Goal: Task Accomplishment & Management: Manage account settings

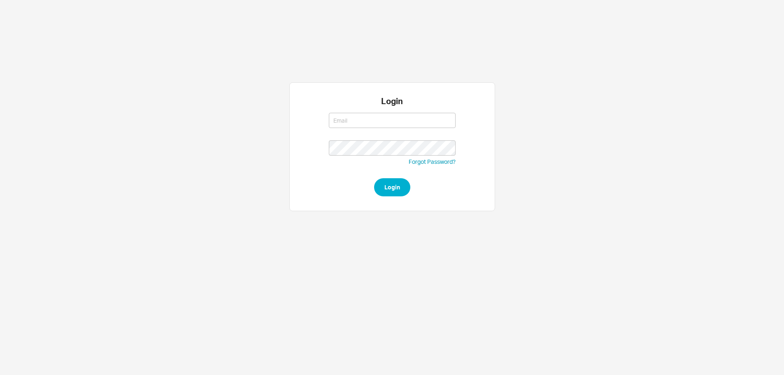
type input "[EMAIL_ADDRESS][DOMAIN_NAME]"
type input "westher@homeandstone.com"
click at [383, 201] on div "Login westher@homeandstone.com westher@homeandstone.com Forgot Password? Login" at bounding box center [392, 146] width 206 height 129
click at [387, 186] on button "Login" at bounding box center [392, 187] width 36 height 18
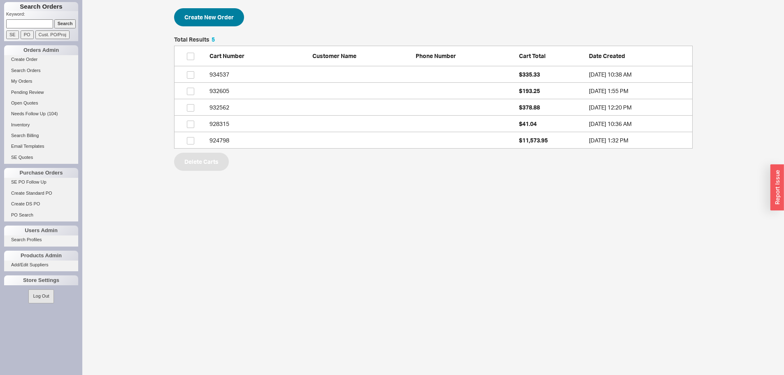
scroll to position [106, 512]
paste input "86884"
type input "86884"
click at [63, 32] on input "Cust. PO/Proj" at bounding box center [52, 34] width 34 height 9
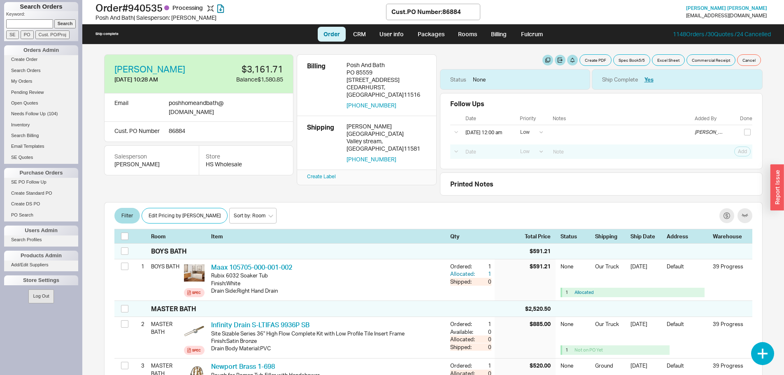
select select "LOW"
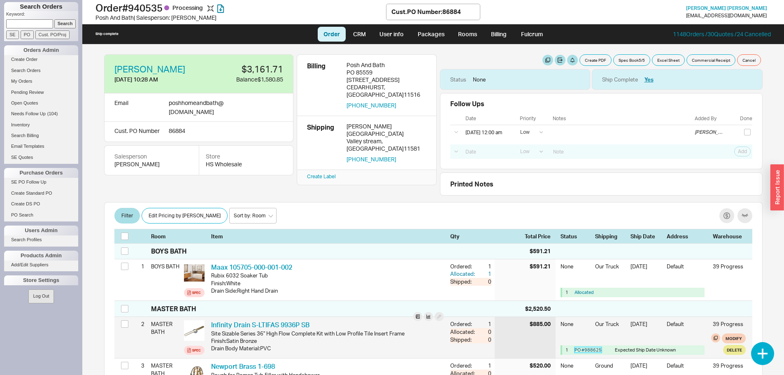
click at [586, 349] on link "PO # 988625" at bounding box center [588, 350] width 27 height 6
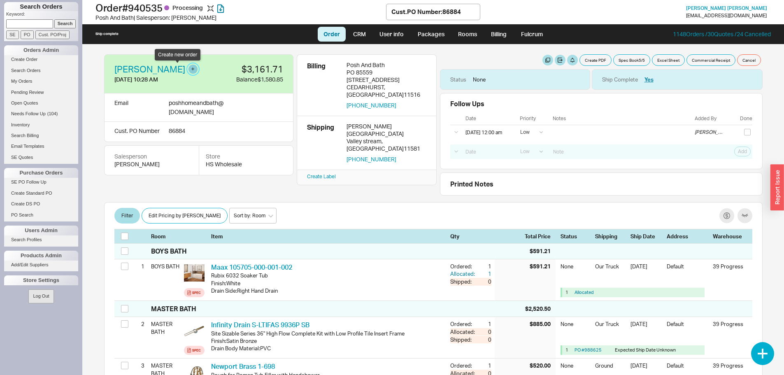
click at [189, 68] on button "button" at bounding box center [193, 69] width 9 height 9
select select "PO Number"
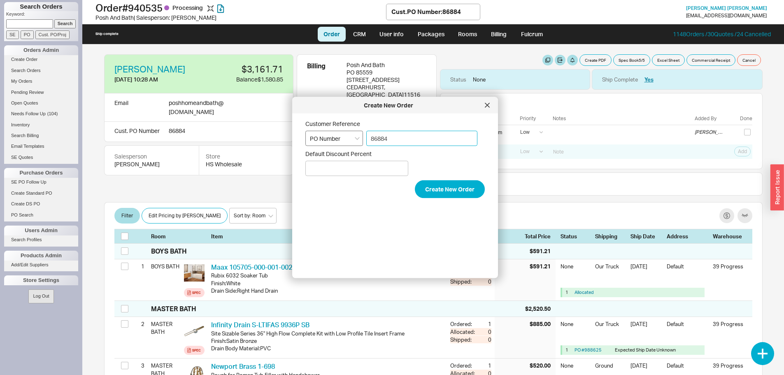
drag, startPoint x: 385, startPoint y: 139, endPoint x: 360, endPoint y: 131, distance: 26.2
click at [360, 131] on div "Customer Reference Select an option PO Number Project Name 86884" at bounding box center [394, 133] width 179 height 26
paste input "86889"
type input "86889"
click at [432, 189] on button "Create New Order" at bounding box center [450, 189] width 70 height 18
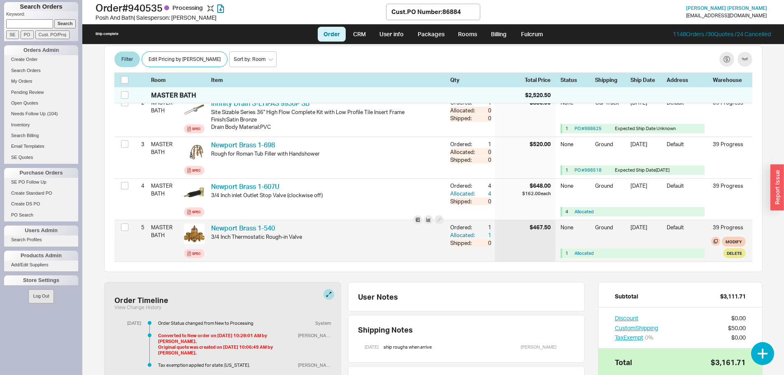
scroll to position [247, 0]
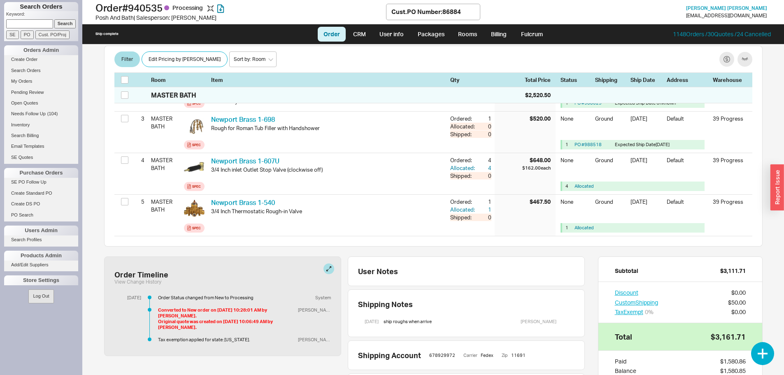
paste input "940815"
type input "940815"
click at [66, 24] on input "Search" at bounding box center [65, 23] width 22 height 9
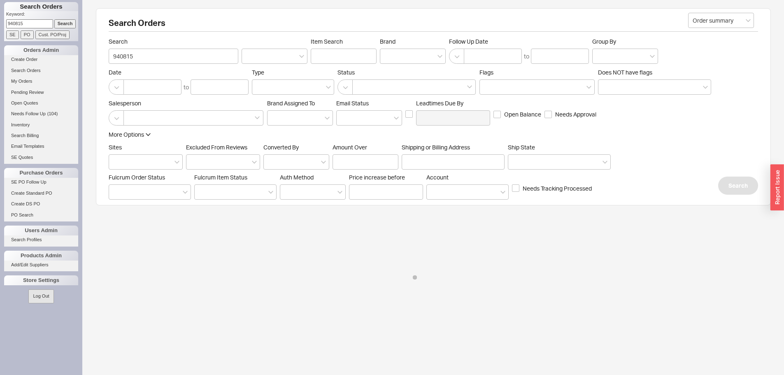
select select "LOW"
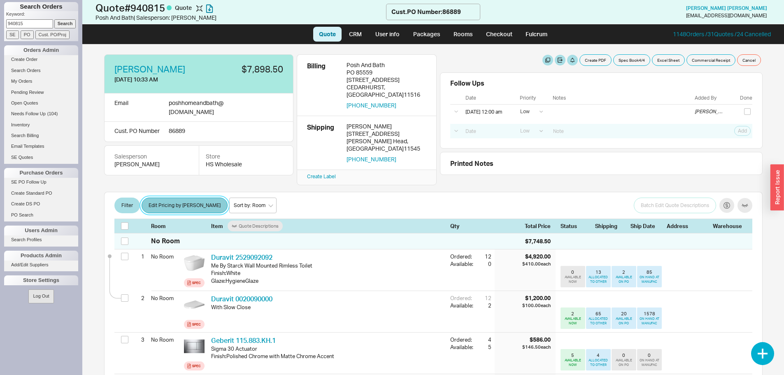
click at [171, 198] on button "Edit Pricing by [PERSON_NAME]" at bounding box center [185, 206] width 86 height 16
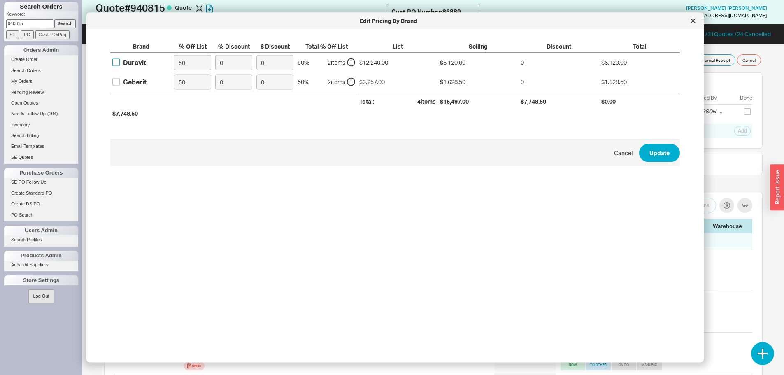
click at [119, 59] on input "Duravit" at bounding box center [115, 62] width 7 height 7
checkbox input "true"
click at [194, 64] on input "50" at bounding box center [192, 62] width 37 height 15
type input "53"
click at [639, 144] on button "Update" at bounding box center [659, 153] width 41 height 18
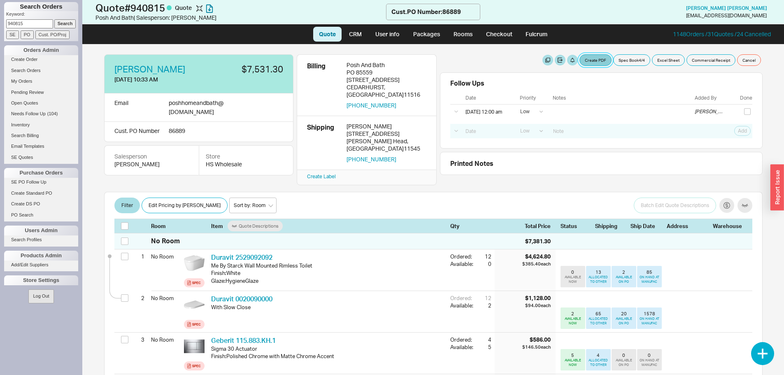
click at [592, 60] on button "Create PDF" at bounding box center [596, 60] width 32 height 12
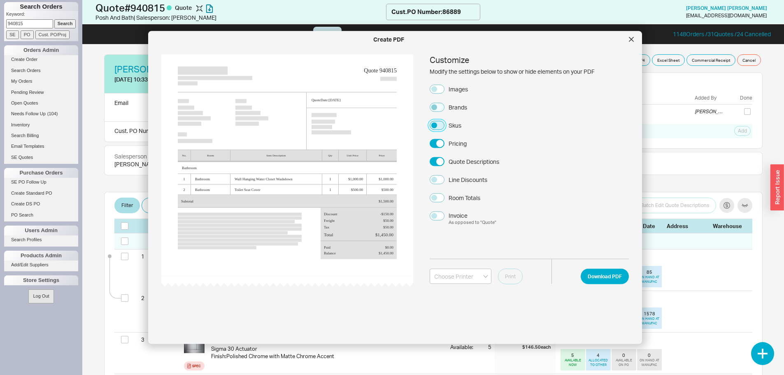
drag, startPoint x: 439, startPoint y: 124, endPoint x: 437, endPoint y: 111, distance: 13.3
click at [437, 122] on button "Skus" at bounding box center [437, 125] width 15 height 9
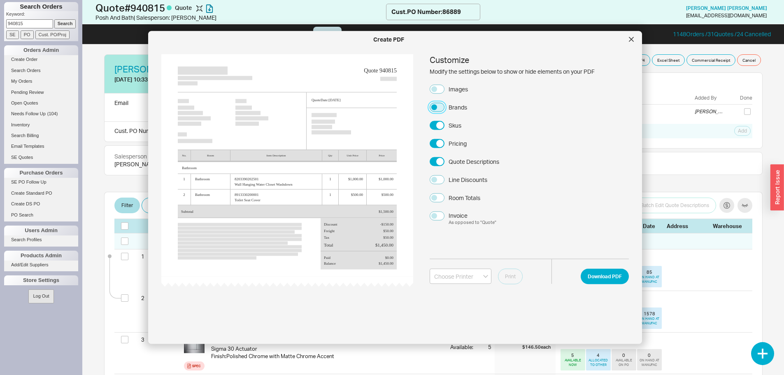
click at [437, 108] on button "Brands" at bounding box center [437, 106] width 15 height 9
click at [438, 89] on button "Images" at bounding box center [437, 88] width 15 height 9
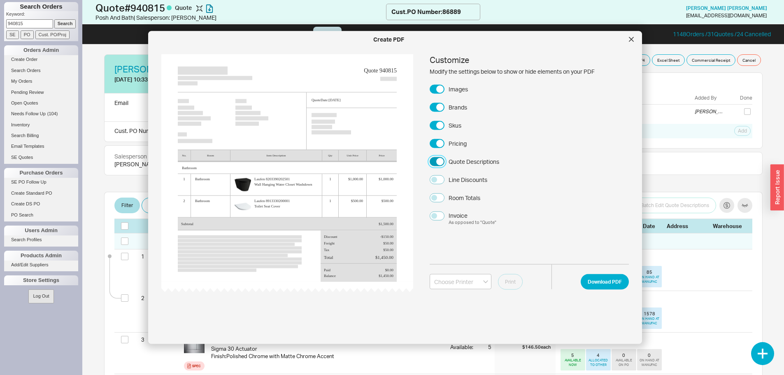
click at [438, 161] on button "Quote Descriptions" at bounding box center [437, 161] width 15 height 9
click at [592, 281] on button "Download PDF" at bounding box center [605, 282] width 48 height 16
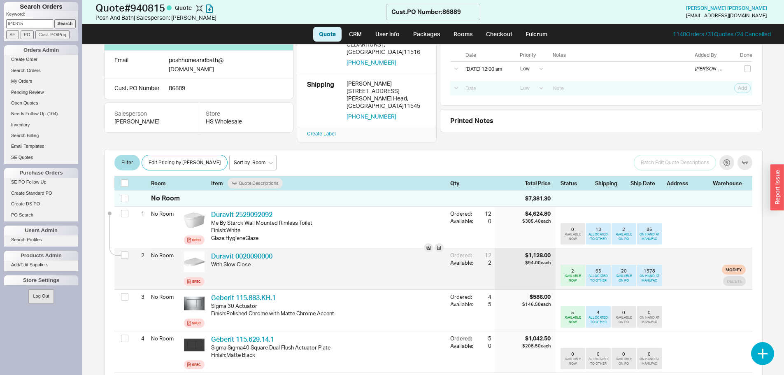
scroll to position [195, 0]
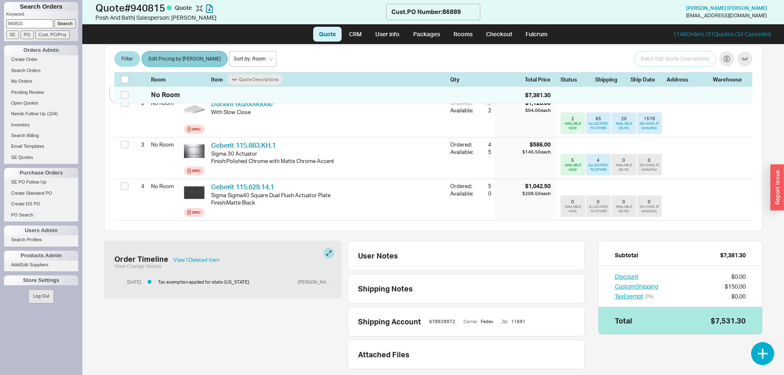
click at [165, 57] on span "Edit Pricing by Brand" at bounding box center [185, 59] width 72 height 10
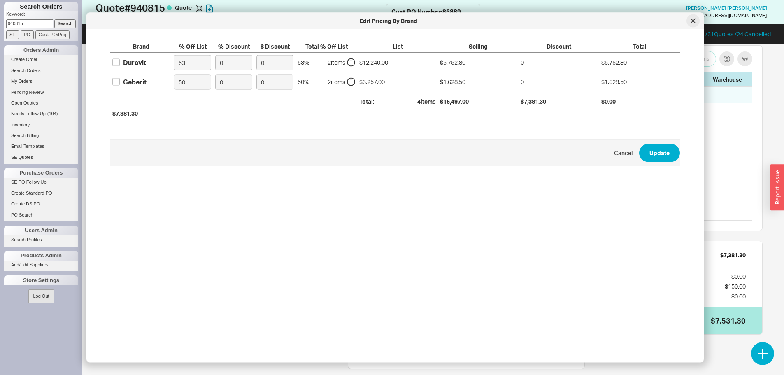
click at [688, 18] on div at bounding box center [693, 20] width 13 height 13
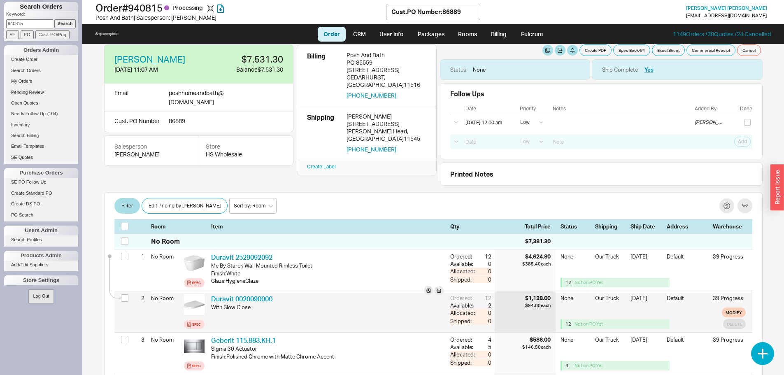
scroll to position [0, 0]
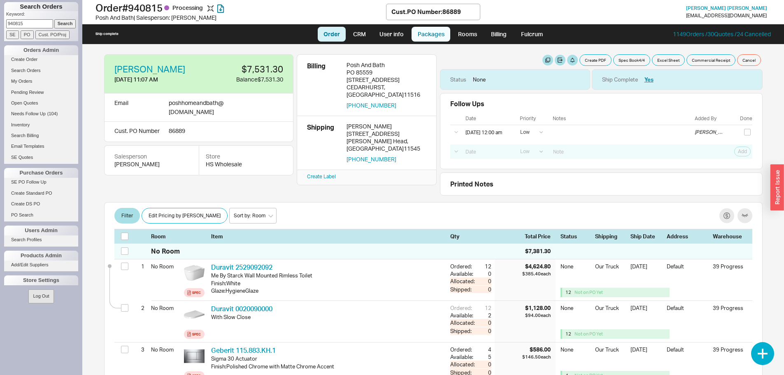
click at [433, 38] on link "Packages" at bounding box center [431, 34] width 39 height 15
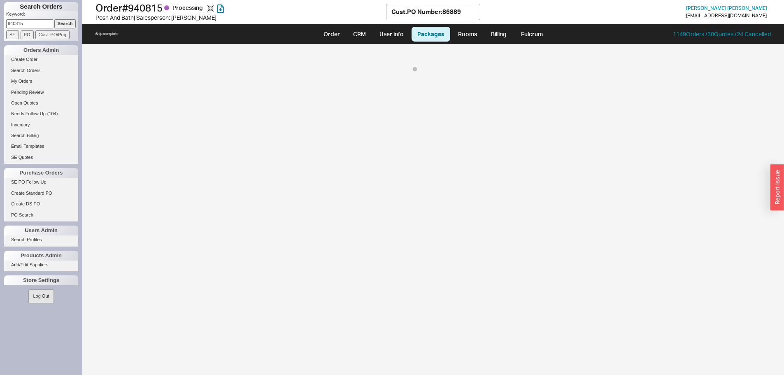
select select "8"
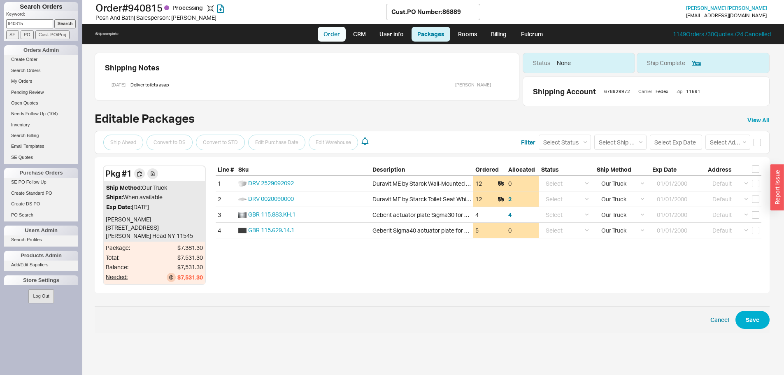
click at [333, 31] on link "Order" at bounding box center [332, 34] width 28 height 15
select select "LOW"
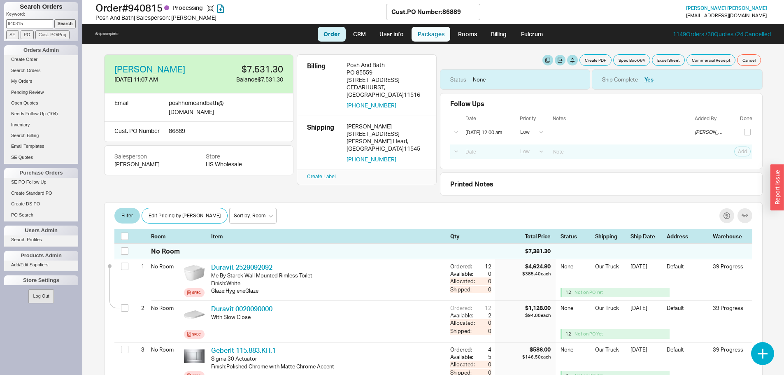
click at [444, 29] on link "Packages" at bounding box center [431, 34] width 39 height 15
select select "8"
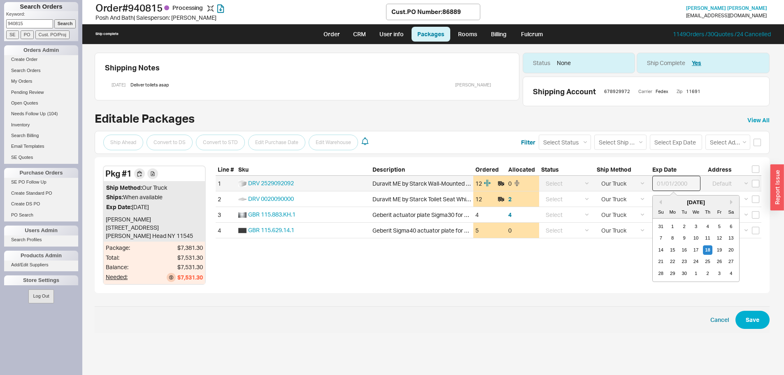
click at [670, 182] on input at bounding box center [676, 183] width 48 height 15
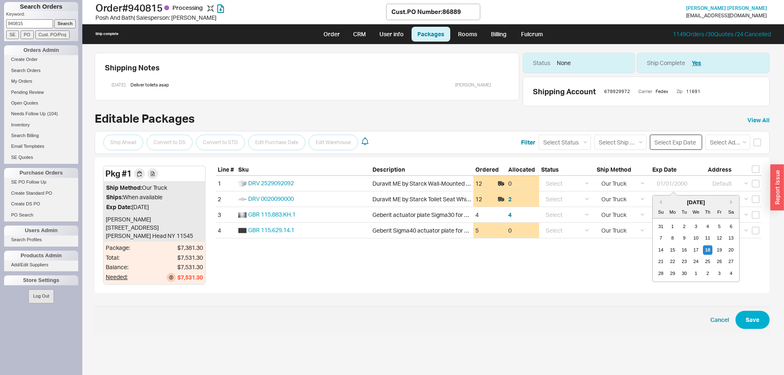
click at [673, 146] on input at bounding box center [676, 142] width 52 height 15
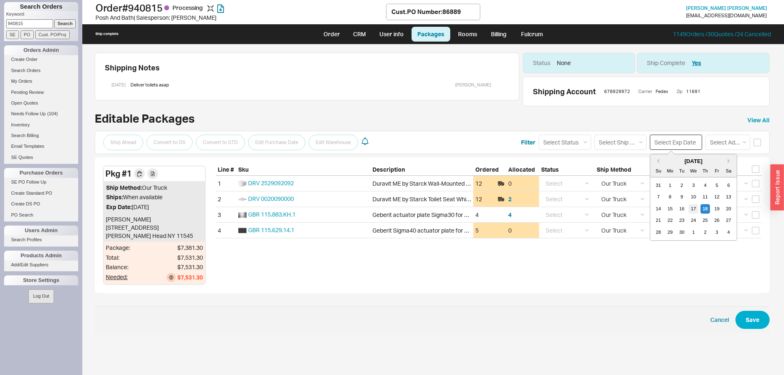
click at [696, 204] on div "17" at bounding box center [694, 209] width 10 height 10
click at [756, 147] on div "Select Address Default ----- Add New Address Select Address" at bounding box center [733, 142] width 56 height 15
click at [756, 140] on input "checkbox" at bounding box center [757, 142] width 7 height 7
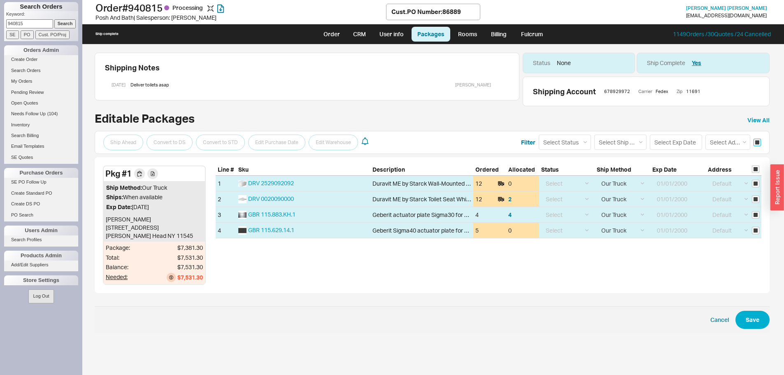
checkbox input "true"
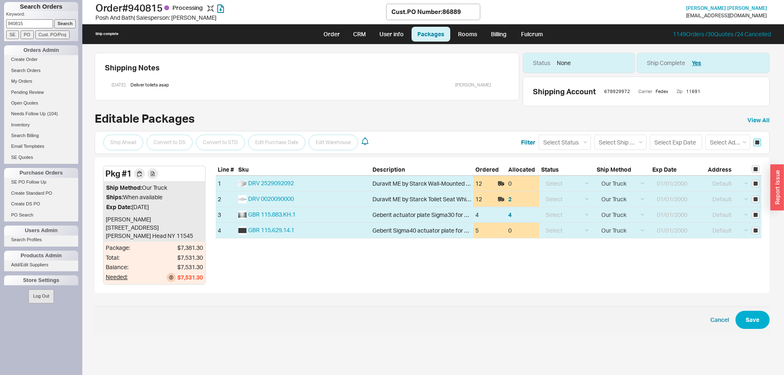
checkbox input "true"
click at [754, 140] on input "checkbox" at bounding box center [757, 142] width 7 height 7
checkbox input "false"
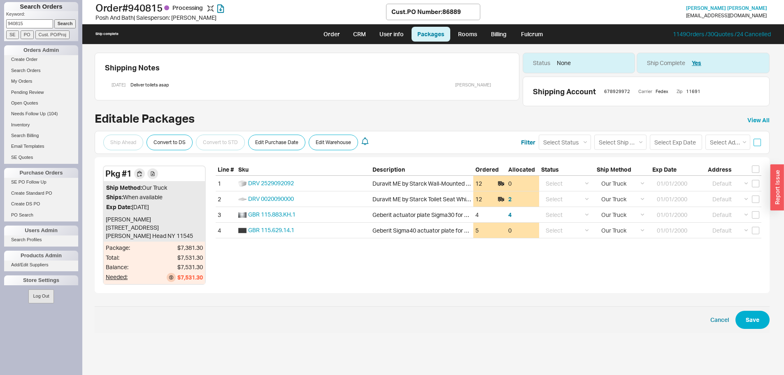
checkbox input "false"
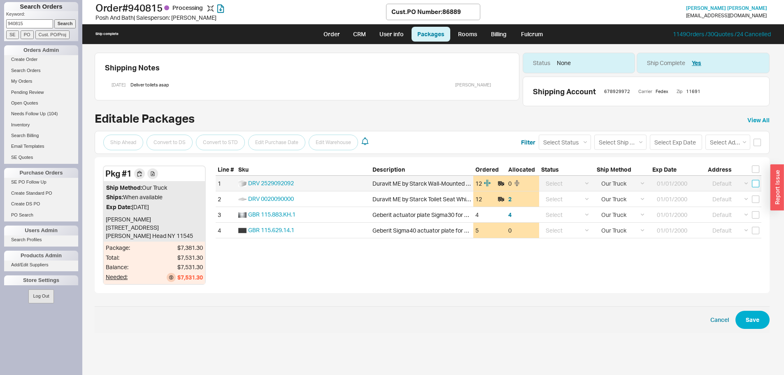
click at [757, 184] on input "checkbox" at bounding box center [755, 183] width 7 height 7
checkbox input "true"
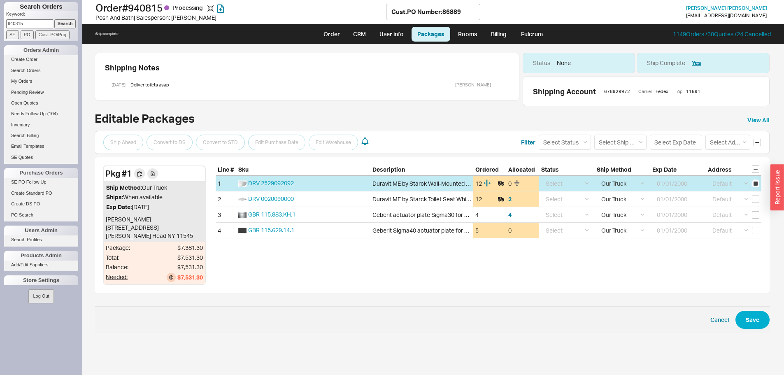
checkbox input "true"
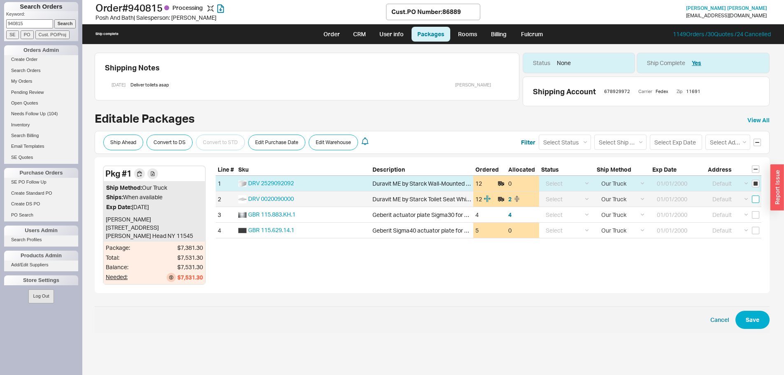
click at [757, 198] on input "checkbox" at bounding box center [755, 198] width 7 height 7
checkbox input "true"
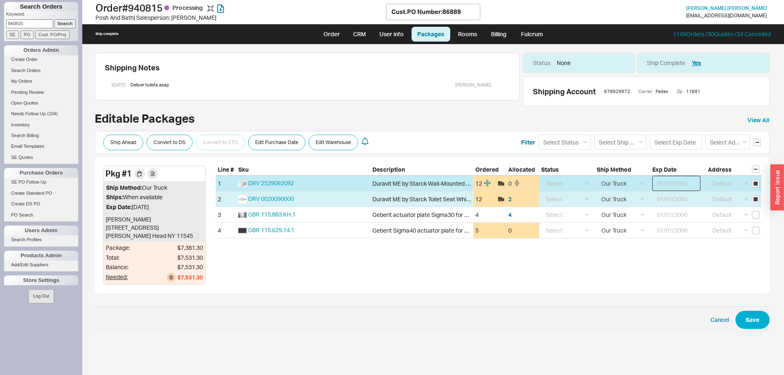
click at [674, 185] on input at bounding box center [676, 183] width 48 height 15
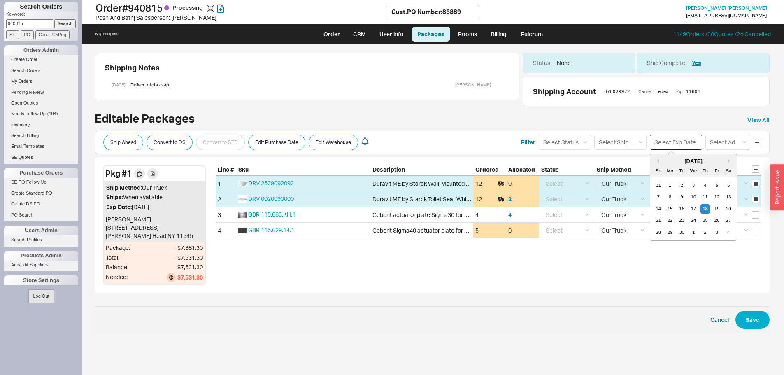
click at [667, 142] on input at bounding box center [676, 142] width 52 height 15
click at [689, 207] on div "17" at bounding box center [694, 209] width 10 height 10
type input "09/17/2025"
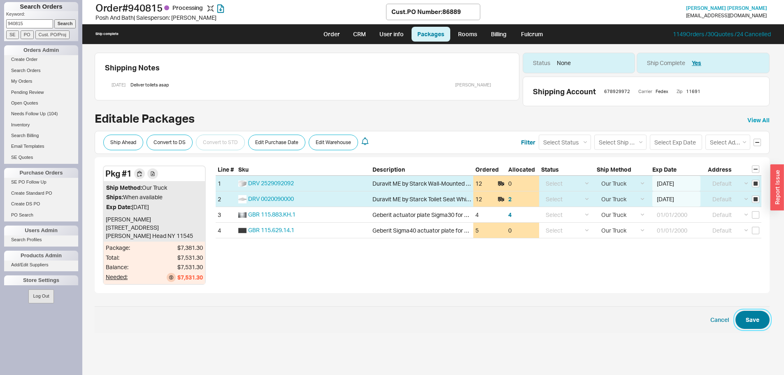
click at [742, 323] on button "Save" at bounding box center [752, 320] width 34 height 18
checkbox input "false"
select select "8"
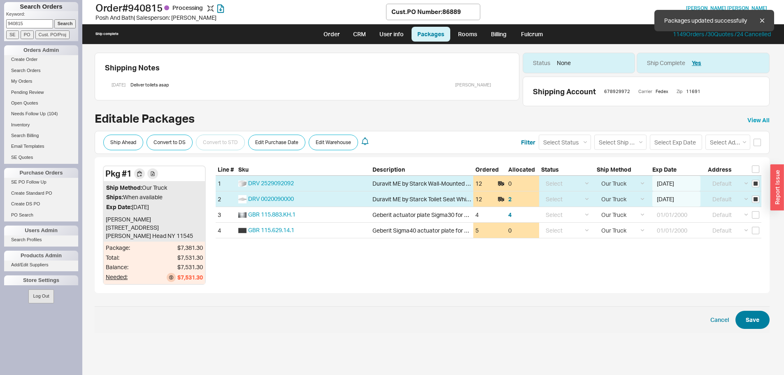
select select "8"
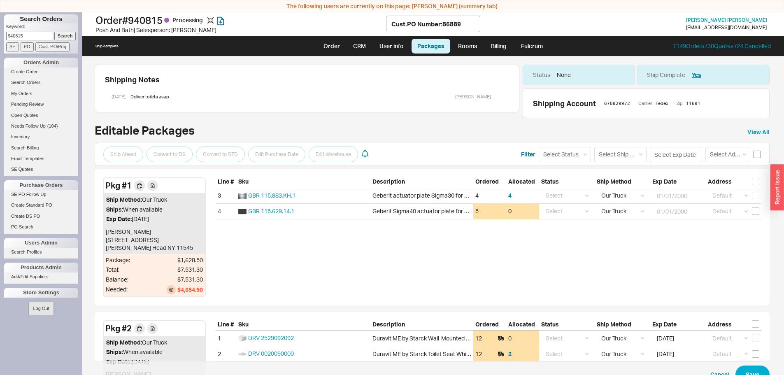
drag, startPoint x: 748, startPoint y: 149, endPoint x: 752, endPoint y: 154, distance: 5.6
click at [749, 150] on div "Select Address Default ----- Add New Address Select Address" at bounding box center [733, 154] width 56 height 15
click at [754, 154] on input "checkbox" at bounding box center [757, 154] width 7 height 7
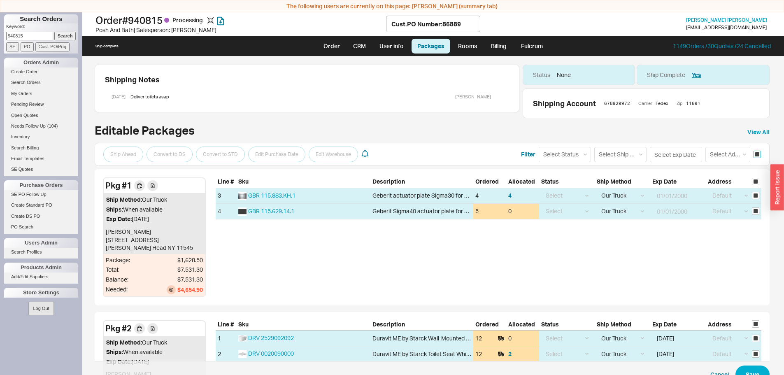
checkbox input "true"
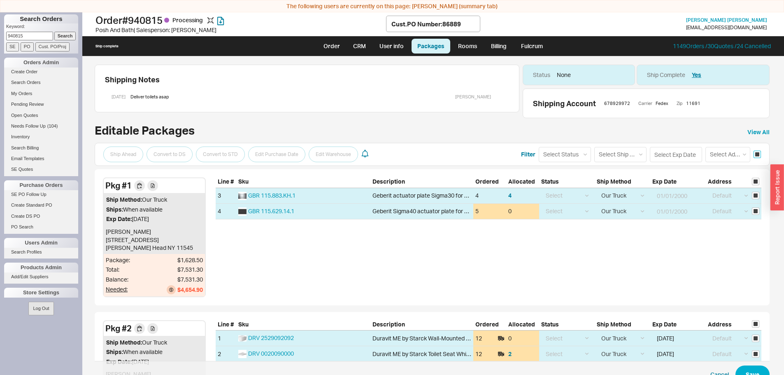
checkbox input "true"
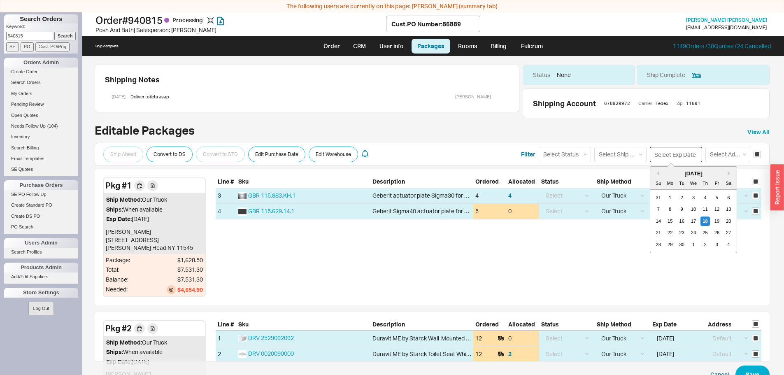
click at [666, 156] on input at bounding box center [676, 154] width 52 height 15
click at [689, 221] on div "17" at bounding box center [694, 221] width 10 height 10
type input "09/17/2025"
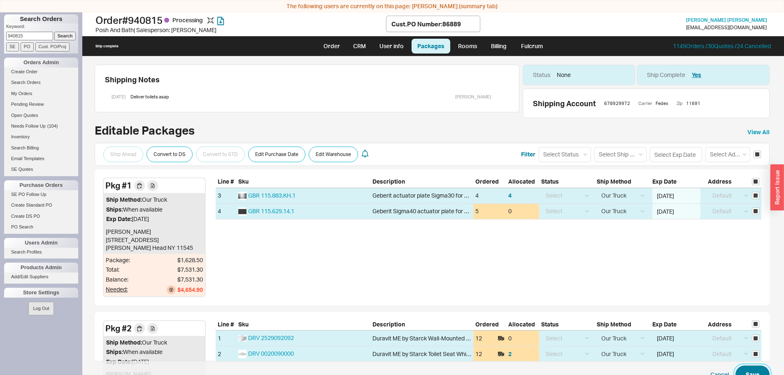
click at [749, 368] on button "Save" at bounding box center [752, 374] width 34 height 18
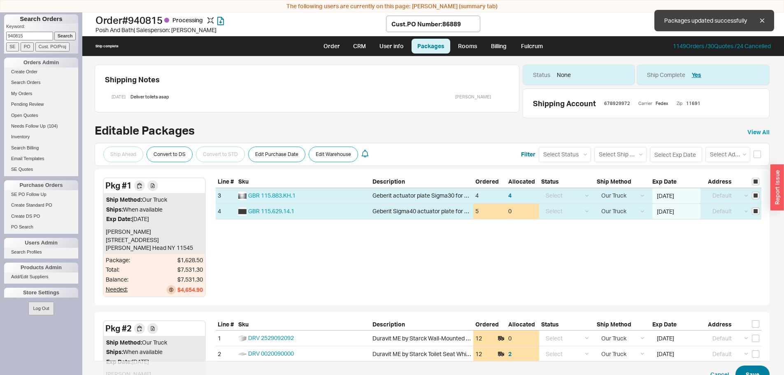
checkbox input "false"
select select "8"
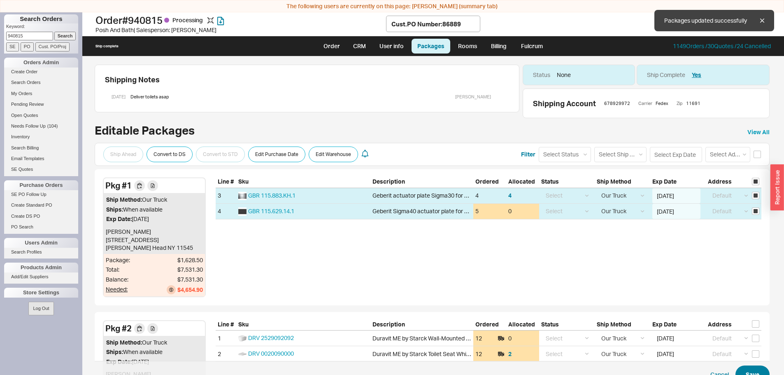
select select "8"
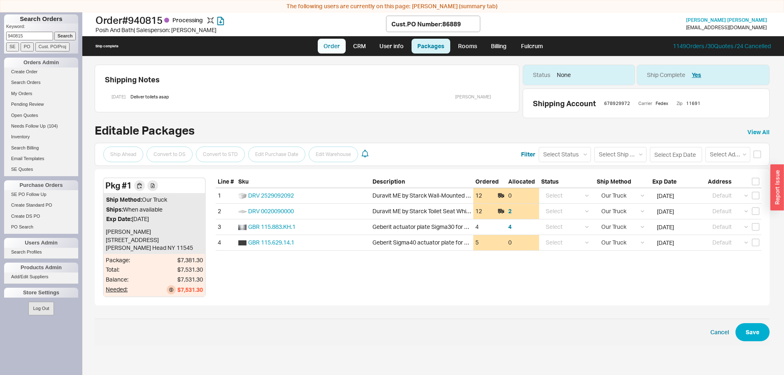
click at [343, 44] on link "Order" at bounding box center [332, 46] width 28 height 15
select select "LOW"
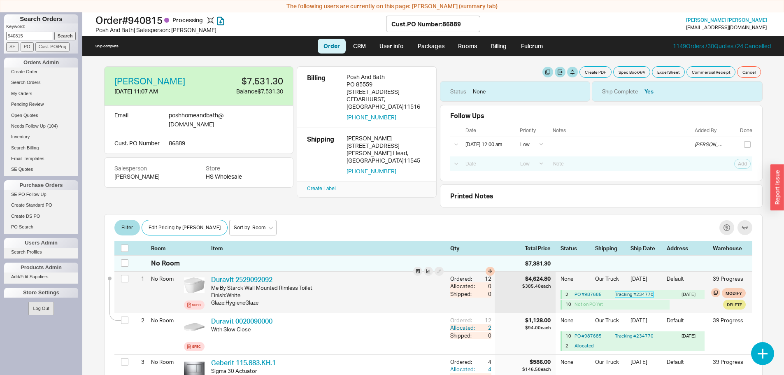
click at [636, 296] on link "Tracking # 234770" at bounding box center [634, 294] width 39 height 6
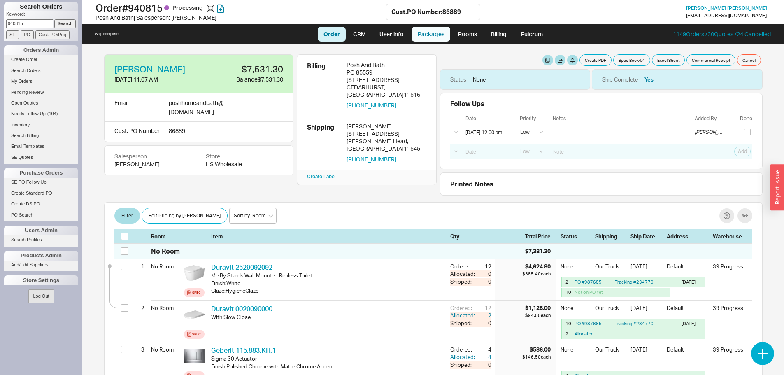
click at [434, 34] on link "Packages" at bounding box center [431, 34] width 39 height 15
select select "8"
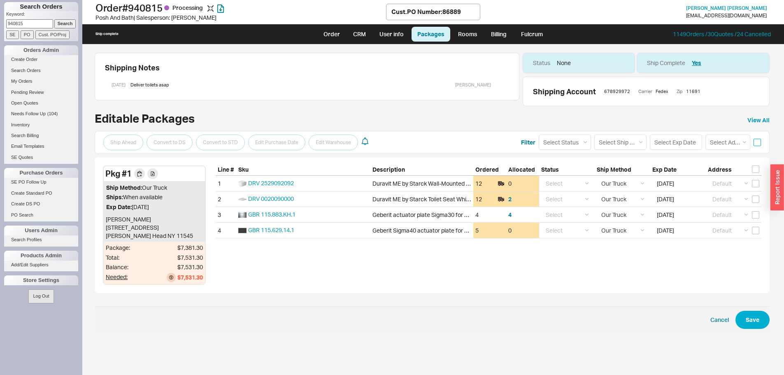
click at [756, 145] on input "checkbox" at bounding box center [757, 142] width 7 height 7
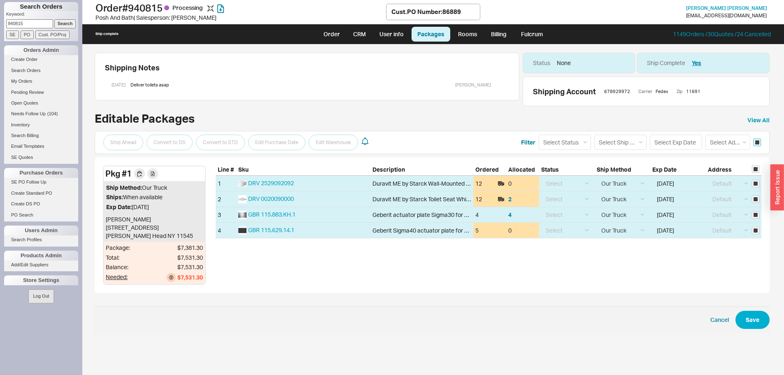
checkbox input "true"
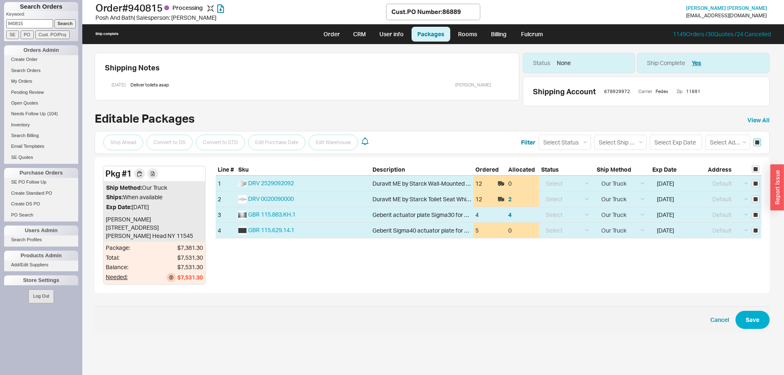
checkbox input "true"
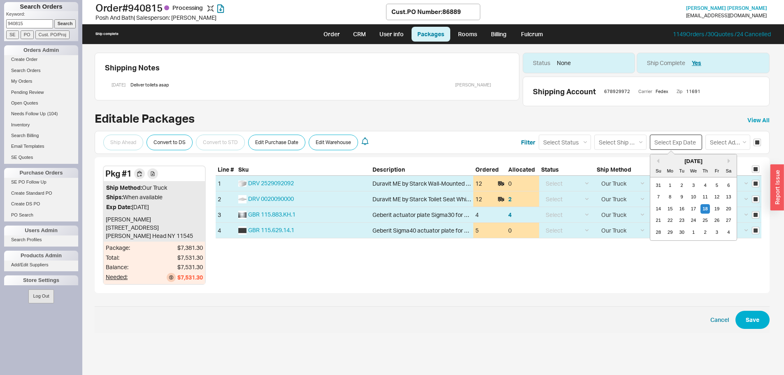
click at [674, 139] on input at bounding box center [676, 142] width 52 height 15
click at [669, 222] on div "22" at bounding box center [670, 221] width 10 height 10
type input "09/22/2025"
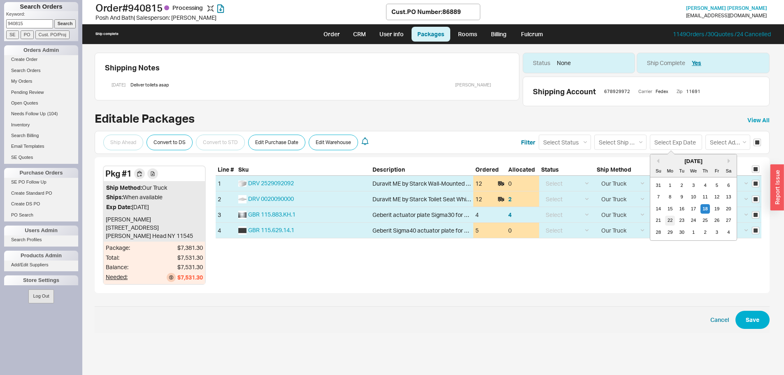
type input "09/22/2025"
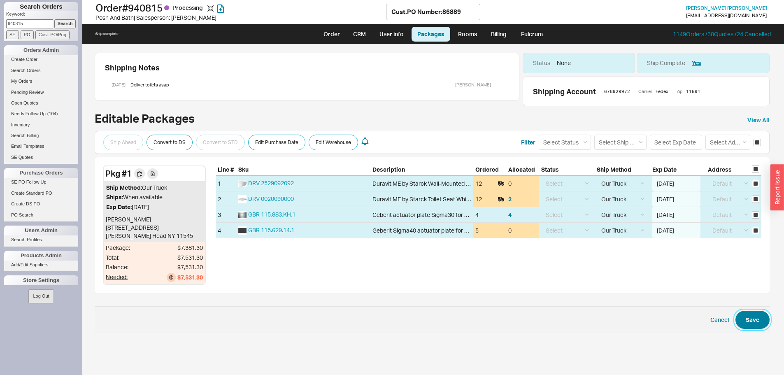
click at [751, 321] on button "Save" at bounding box center [752, 320] width 34 height 18
checkbox input "false"
select select "8"
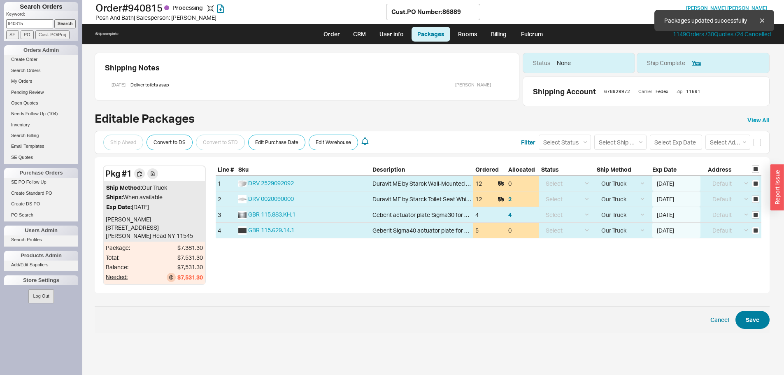
select select "8"
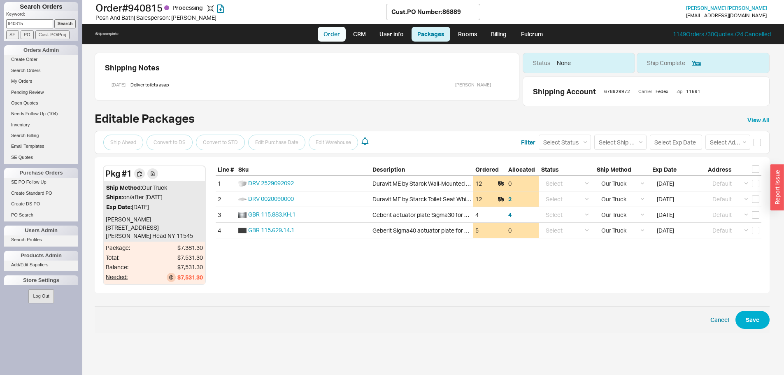
click at [340, 27] on link "Order" at bounding box center [332, 34] width 28 height 15
select select "LOW"
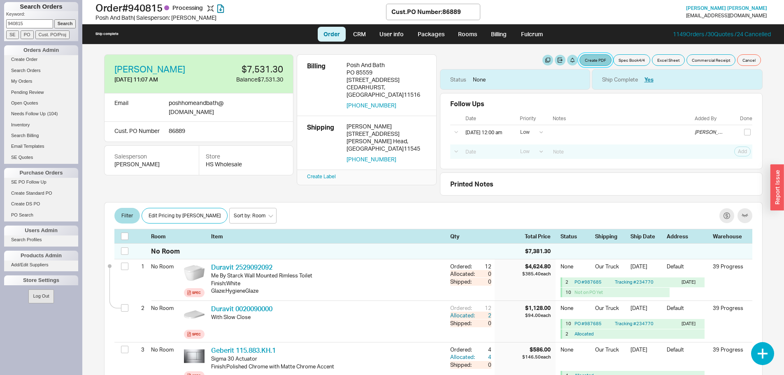
click at [580, 62] on button "Create PDF" at bounding box center [596, 60] width 32 height 12
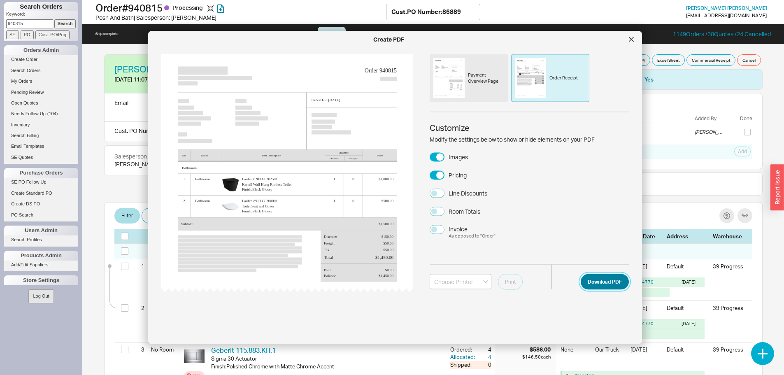
click at [616, 286] on button "Download PDF" at bounding box center [605, 282] width 48 height 16
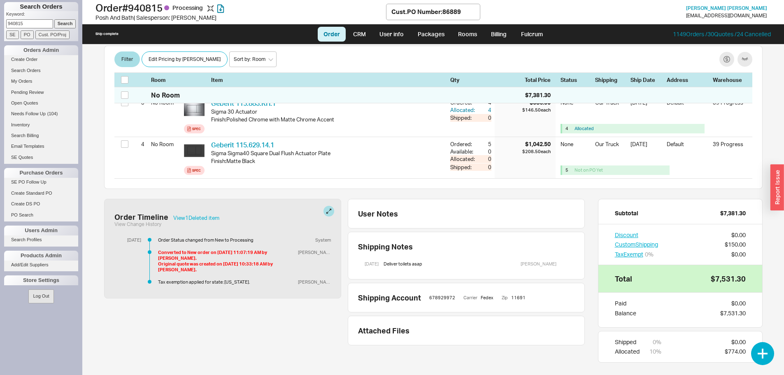
scroll to position [251, 0]
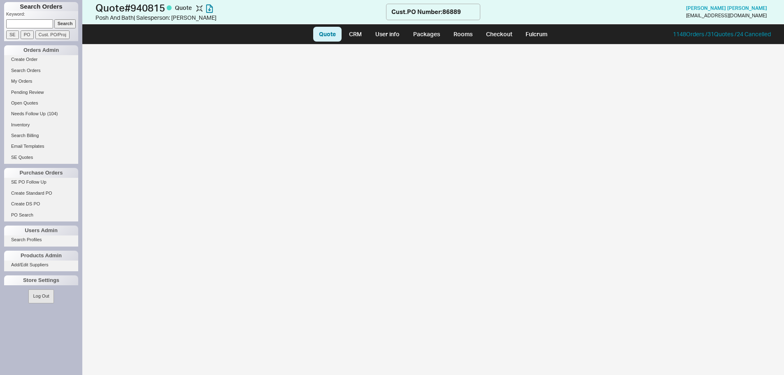
select select "LOW"
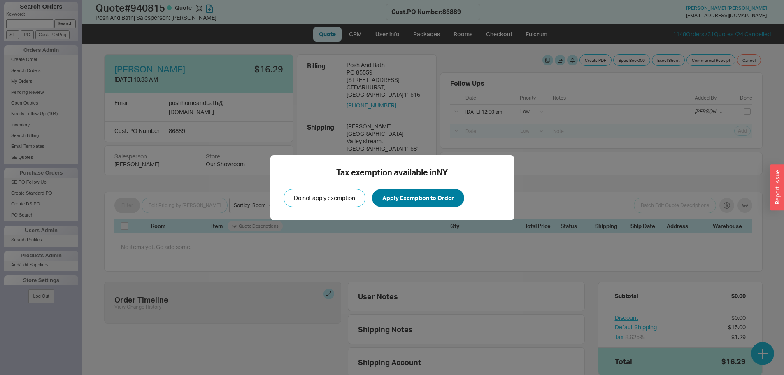
drag, startPoint x: 418, startPoint y: 180, endPoint x: 417, endPoint y: 195, distance: 15.3
click at [418, 185] on div "Tax exemption available in NY Do not apply exemption Apply Exemption to Order" at bounding box center [392, 187] width 244 height 65
click at [417, 195] on button "Apply Exemption to Order" at bounding box center [418, 198] width 92 height 18
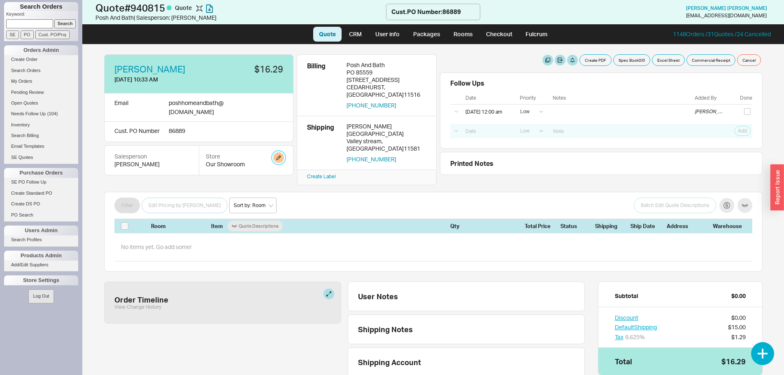
click at [282, 152] on button "button" at bounding box center [278, 157] width 11 height 11
click at [272, 173] on select "Home and Stone Site HS Display Orders HS Wholesale Our Showroom" at bounding box center [239, 176] width 78 height 15
select select "14"
click at [200, 169] on select "Home and Stone Site HS Display Orders HS Wholesale Our Showroom" at bounding box center [239, 176] width 78 height 15
click at [262, 199] on button "Update" at bounding box center [266, 197] width 24 height 12
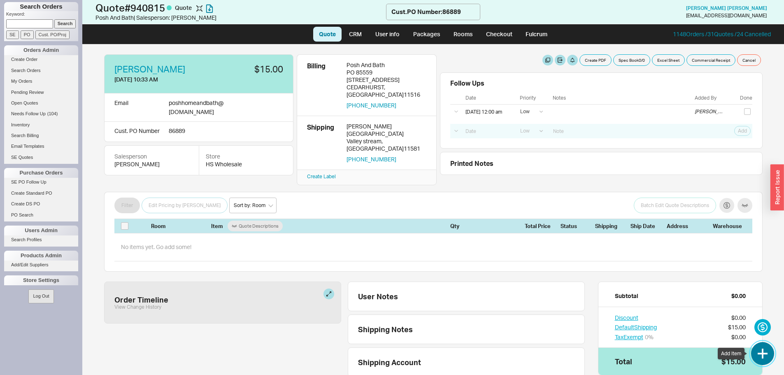
click at [759, 353] on button "button" at bounding box center [762, 353] width 23 height 23
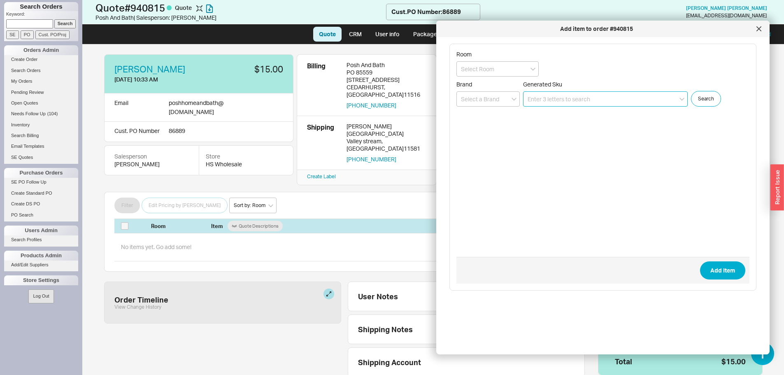
paste input "0020090000"
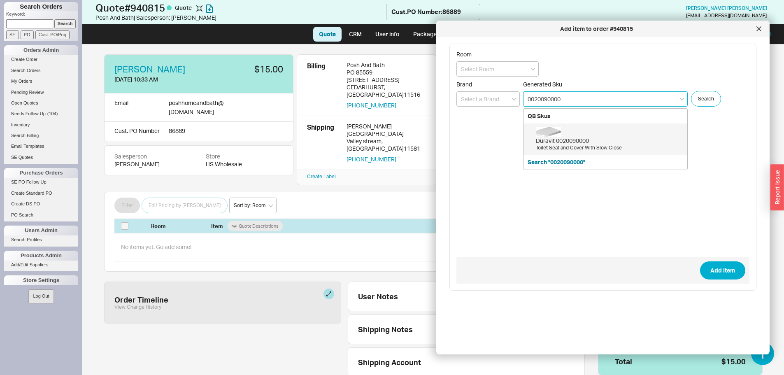
click at [556, 145] on div "Toilet Seat and Cover With Slow Close" at bounding box center [609, 147] width 147 height 7
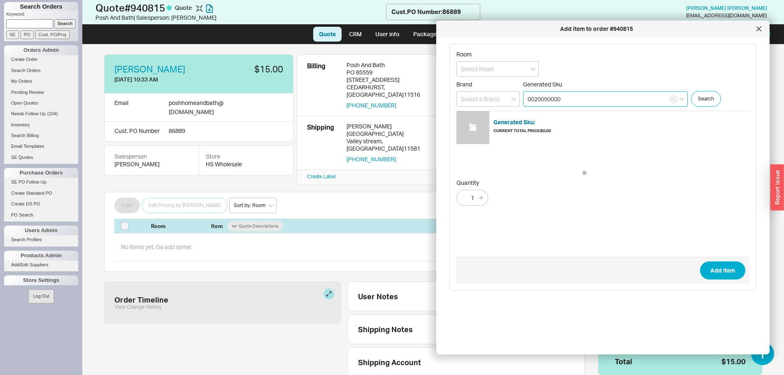
type input "0020090000"
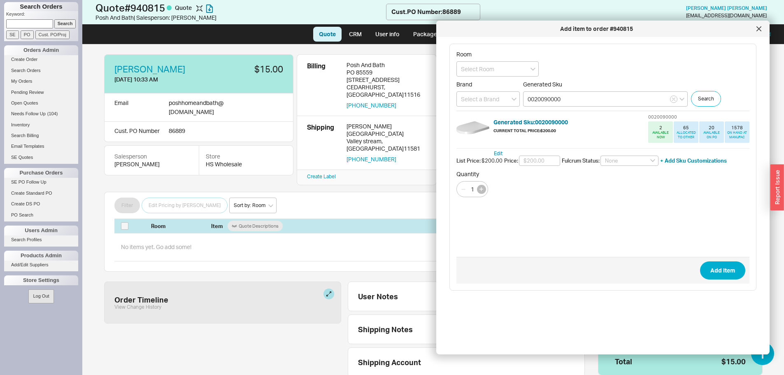
click at [479, 188] on icon "button" at bounding box center [481, 189] width 4 height 4
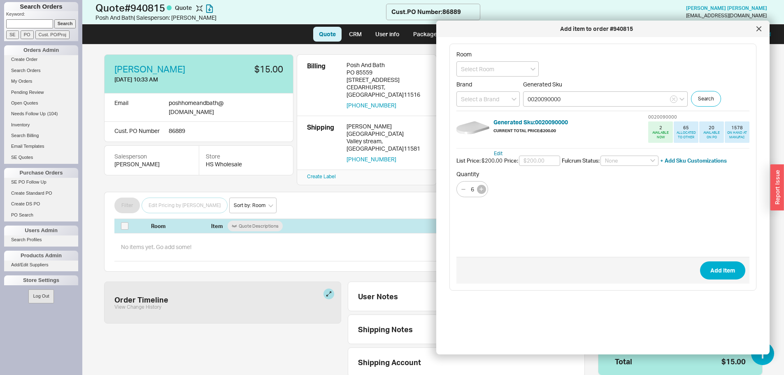
click at [479, 188] on icon "button" at bounding box center [481, 189] width 4 height 4
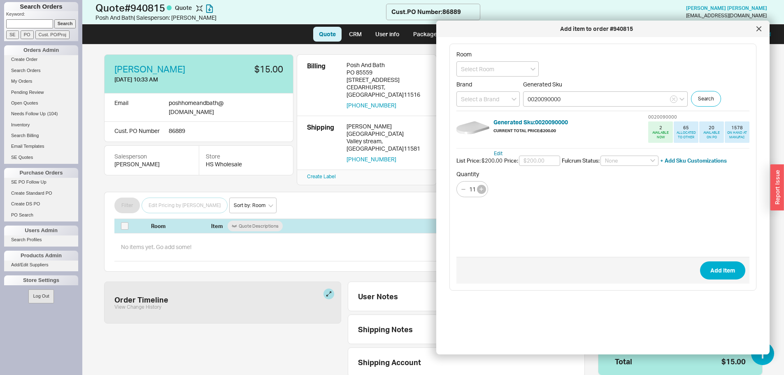
click at [479, 188] on icon "button" at bounding box center [481, 189] width 4 height 4
type input "12"
click at [712, 265] on button "Add Item" at bounding box center [722, 270] width 45 height 18
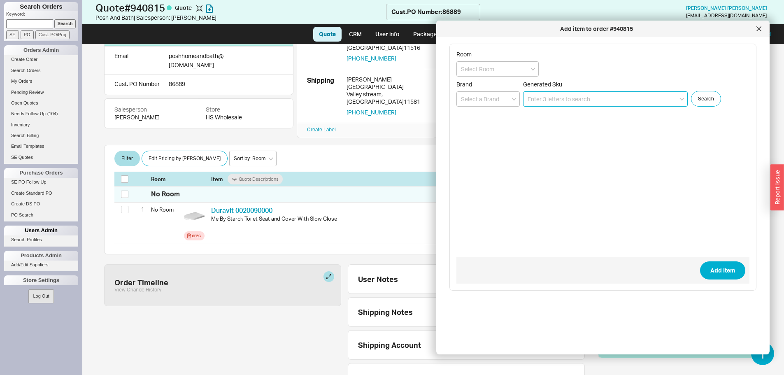
scroll to position [50, 0]
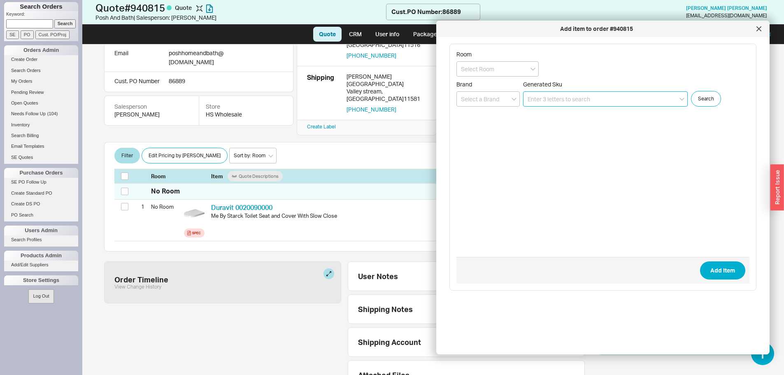
paste input "2529092092"
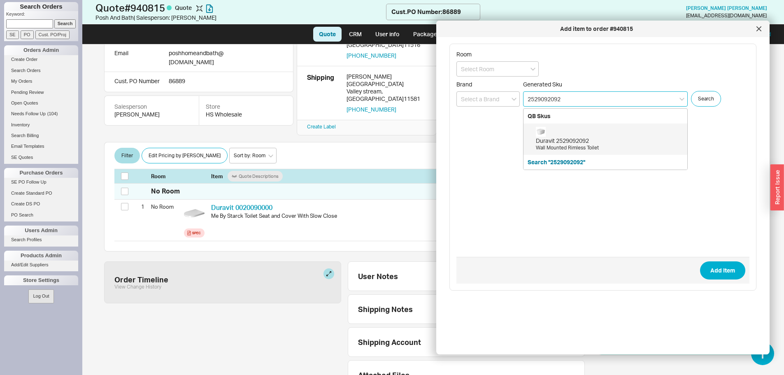
click at [605, 144] on div "Wall Mounted Rimless Toilet" at bounding box center [609, 147] width 147 height 7
type input "2529092092"
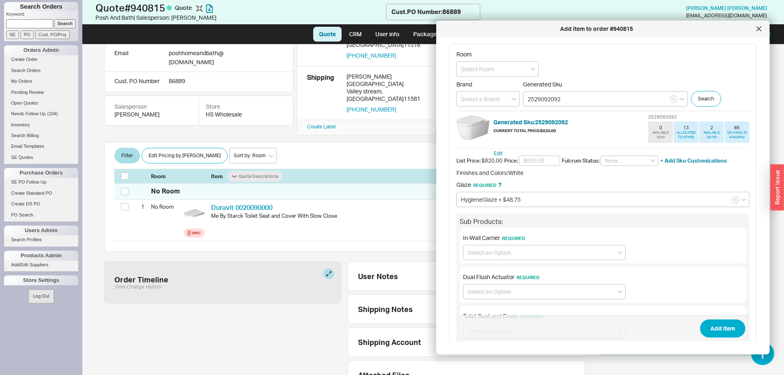
scroll to position [41, 0]
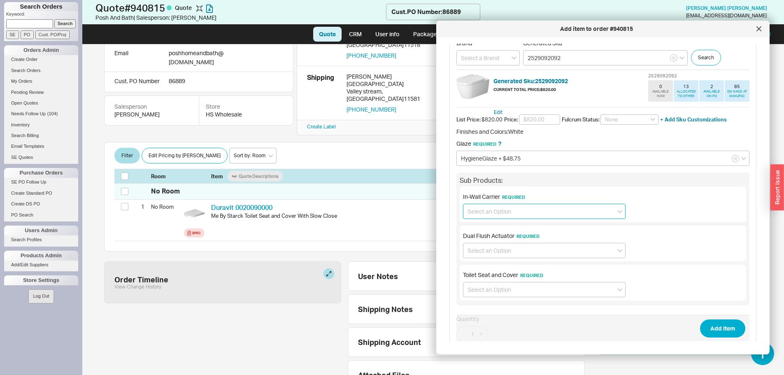
click at [543, 212] on input at bounding box center [544, 211] width 163 height 15
click at [540, 254] on div "No In-Wall Carrier required" at bounding box center [544, 257] width 162 height 15
type input "No In-Wall Carrier required"
click at [539, 288] on input at bounding box center [544, 289] width 163 height 15
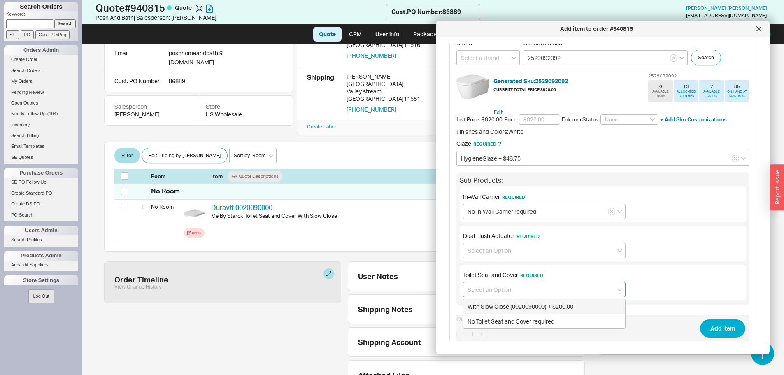
click at [538, 307] on div "With Slow Close (0020090000) + $200.00" at bounding box center [544, 306] width 162 height 15
type input "With Slow Close (0020090000) + $200.00"
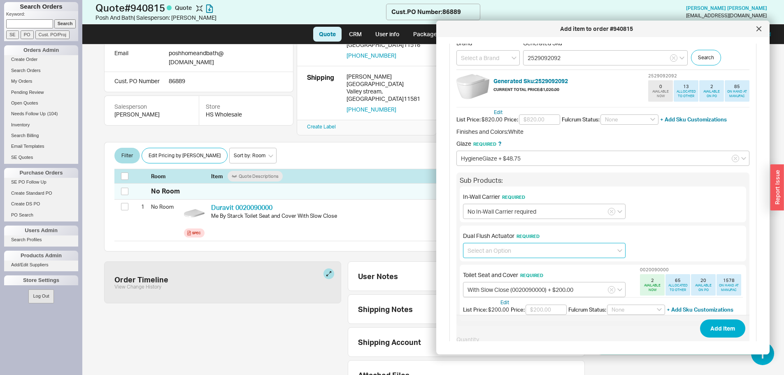
click at [549, 253] on input at bounding box center [544, 250] width 163 height 15
click at [530, 282] on div "No Dual Flush Actuator required" at bounding box center [544, 282] width 162 height 15
type input "No Dual Flush Actuator required"
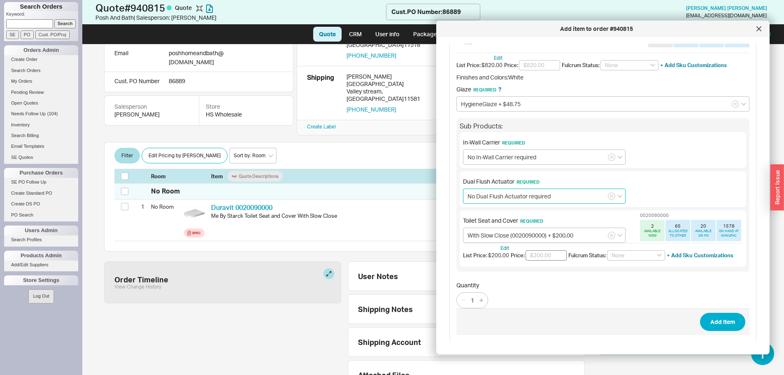
scroll to position [96, 0]
click at [718, 317] on button "Add Item" at bounding box center [722, 321] width 45 height 18
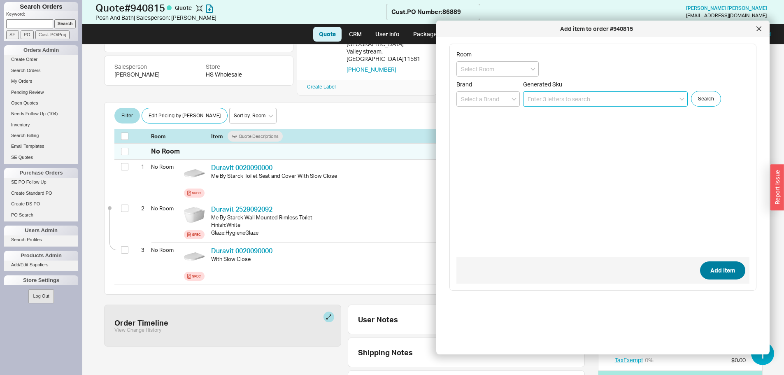
scroll to position [91, 0]
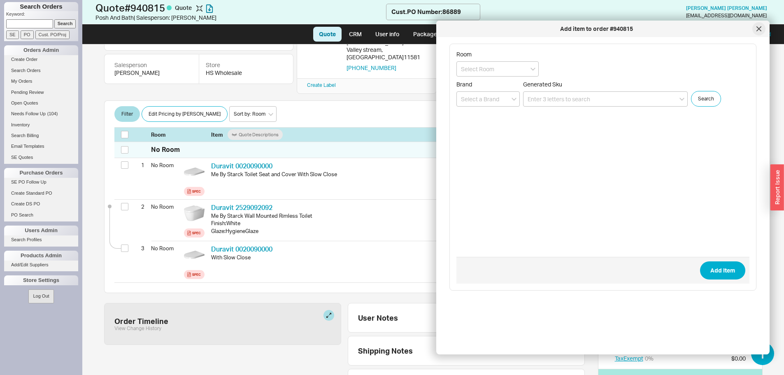
click at [756, 31] on div at bounding box center [758, 28] width 13 height 13
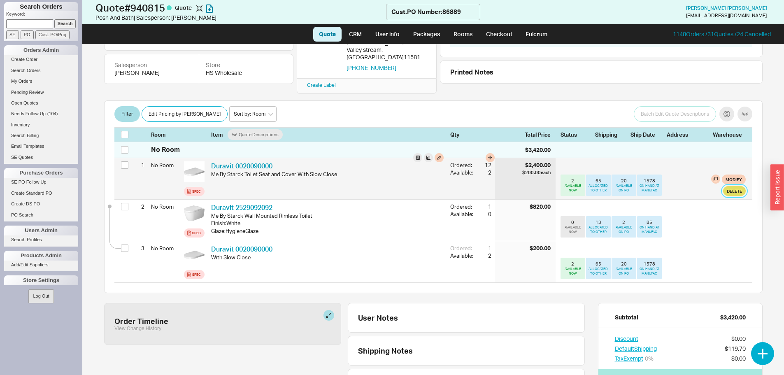
click at [723, 186] on button "Delete" at bounding box center [734, 191] width 23 height 10
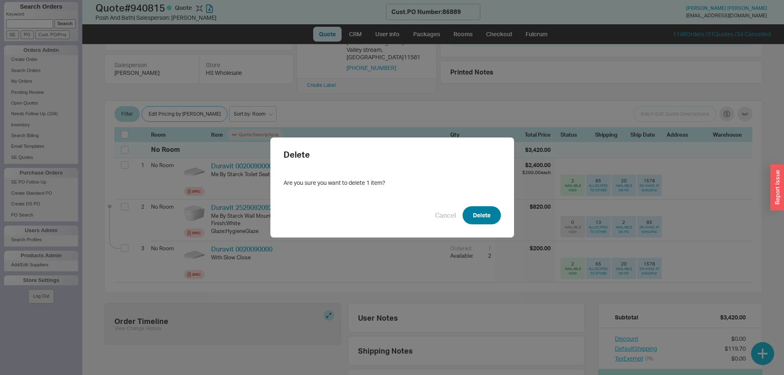
click at [469, 216] on button "Delete" at bounding box center [482, 215] width 38 height 18
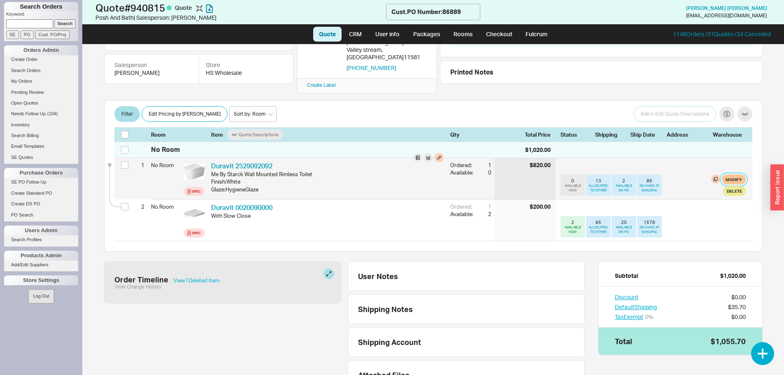
click at [729, 175] on button "Modify" at bounding box center [734, 180] width 24 height 10
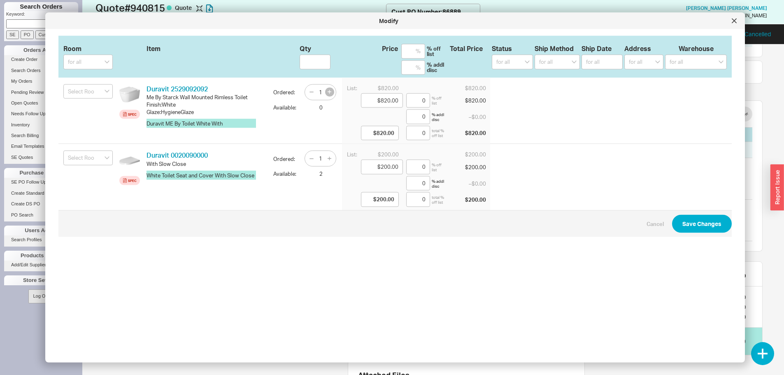
click at [328, 91] on icon "button" at bounding box center [330, 92] width 4 height 4
type input "2"
click at [328, 91] on icon "button" at bounding box center [330, 92] width 4 height 4
type input "3"
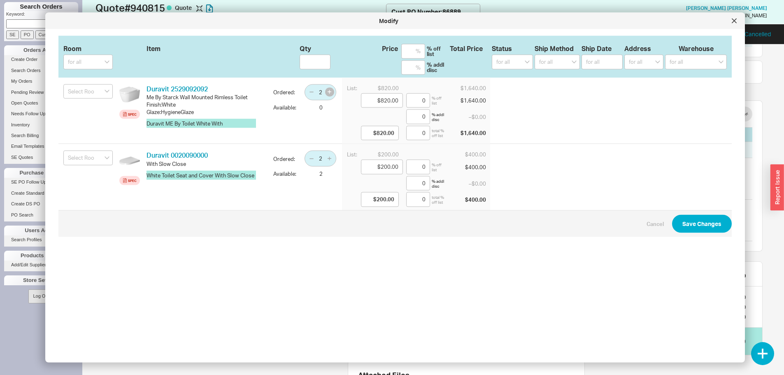
type input "3"
click at [328, 91] on icon "button" at bounding box center [330, 92] width 4 height 4
type input "4"
click at [305, 64] on input "number" at bounding box center [315, 62] width 31 height 15
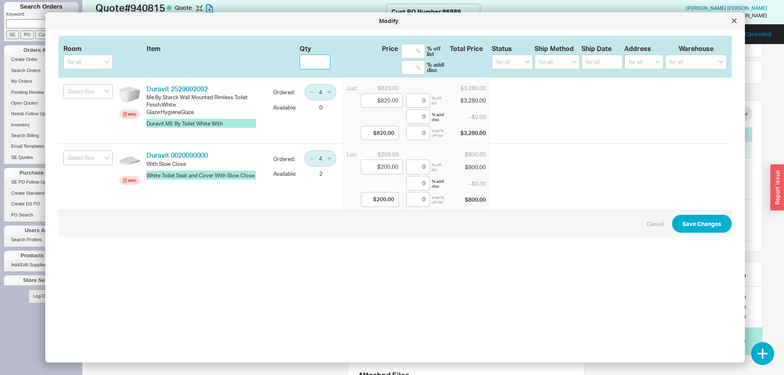
type input "1"
click at [315, 61] on input "1" at bounding box center [315, 62] width 31 height 15
type input "2"
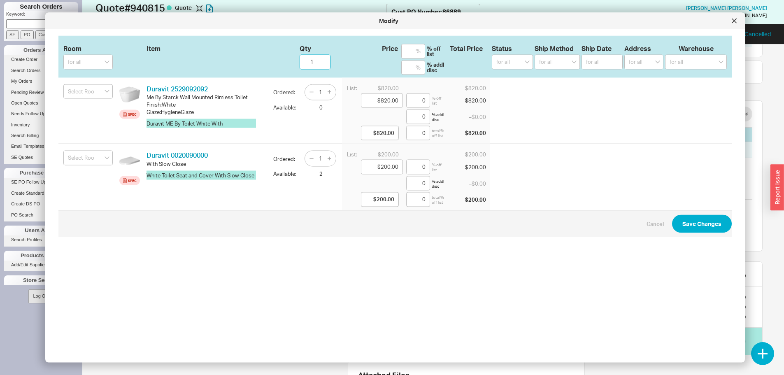
type input "2"
click at [315, 61] on input "2" at bounding box center [315, 62] width 31 height 15
type input "3"
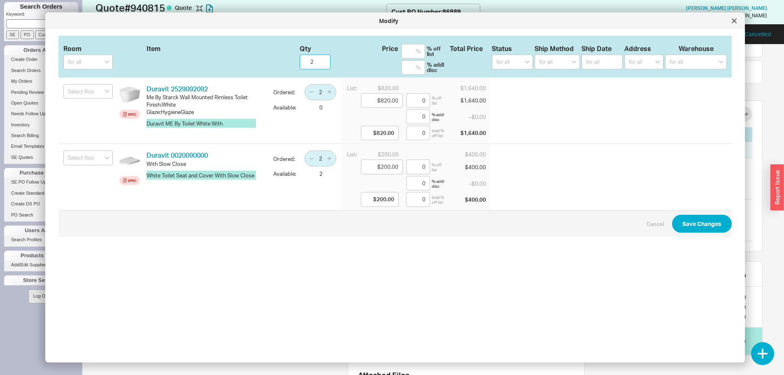
type input "3"
click at [315, 61] on input "3" at bounding box center [315, 62] width 31 height 15
type input "4"
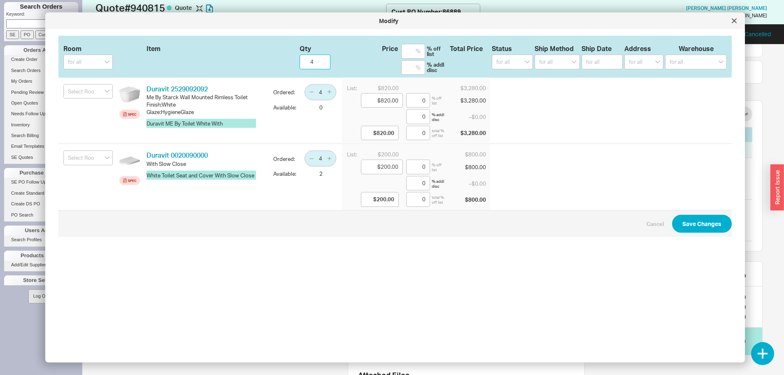
click at [315, 61] on input "4" at bounding box center [315, 62] width 31 height 15
type input "5"
click at [315, 61] on input "5" at bounding box center [315, 62] width 31 height 15
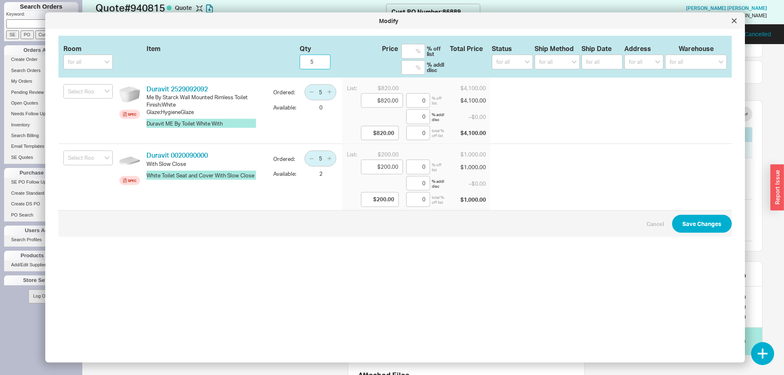
type input "6"
click at [315, 61] on input "6" at bounding box center [315, 62] width 31 height 15
type input "7"
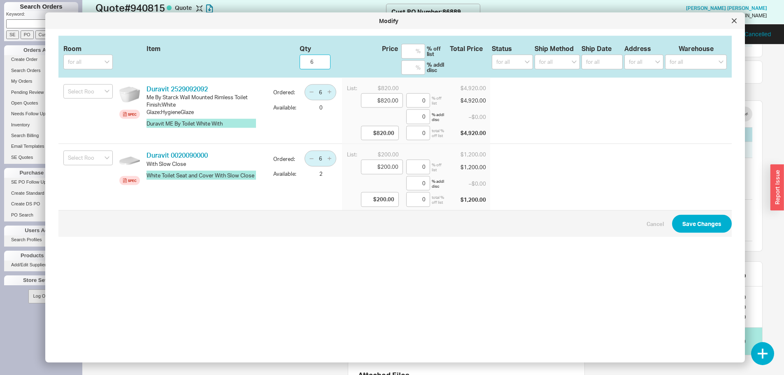
type input "7"
click at [315, 61] on input "7" at bounding box center [315, 62] width 31 height 15
type input "8"
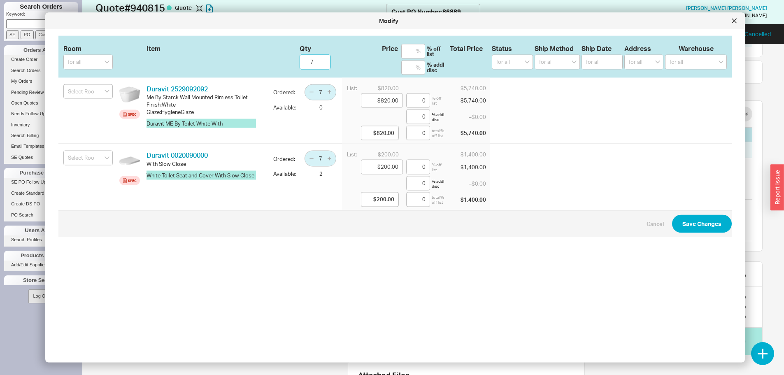
type input "8"
click at [315, 61] on input "8" at bounding box center [315, 62] width 31 height 15
type input "9"
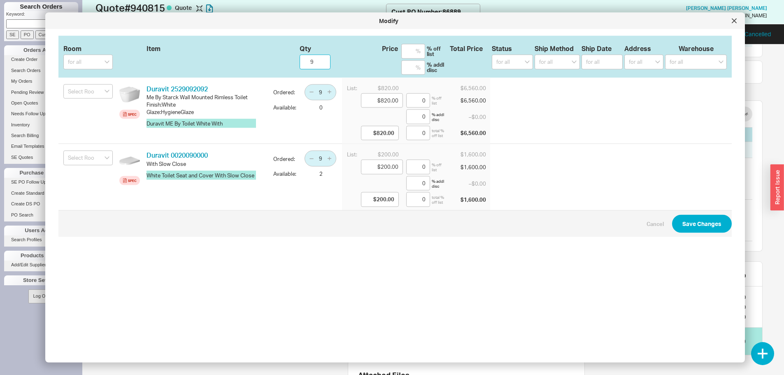
click at [315, 61] on input "9" at bounding box center [315, 62] width 31 height 15
type input "10"
click at [315, 61] on input "10" at bounding box center [315, 62] width 31 height 15
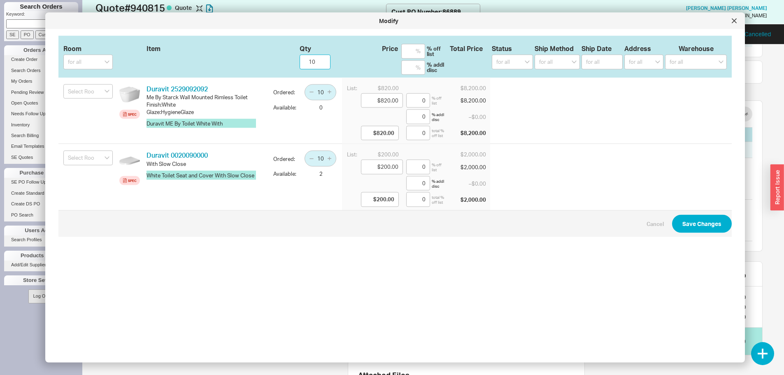
type input "11"
click at [315, 61] on input "11" at bounding box center [315, 62] width 31 height 15
type input "12"
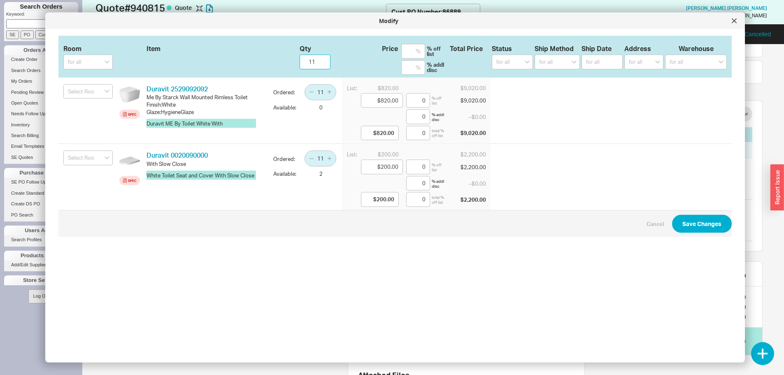
type input "12"
click at [315, 61] on input "12" at bounding box center [315, 62] width 31 height 15
click at [685, 219] on button "Save Changes" at bounding box center [702, 223] width 60 height 18
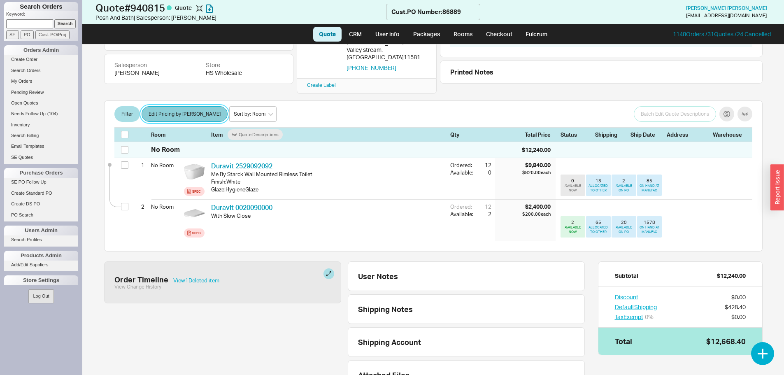
click at [159, 106] on button "Edit Pricing by Brand" at bounding box center [185, 114] width 86 height 16
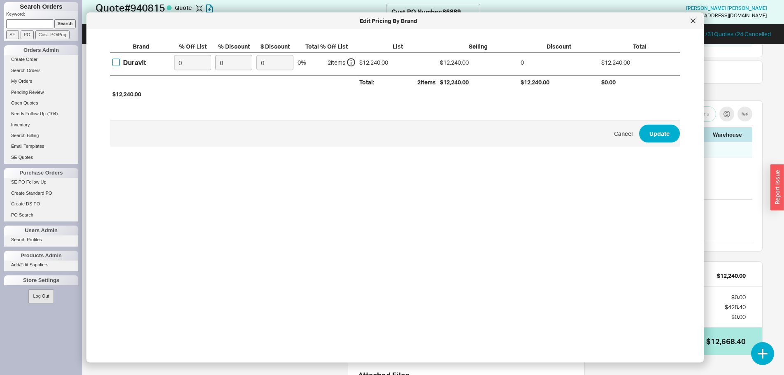
click at [114, 61] on input "Duravit" at bounding box center [115, 62] width 7 height 7
checkbox input "true"
drag, startPoint x: 191, startPoint y: 64, endPoint x: 159, endPoint y: 58, distance: 32.7
click at [0, 0] on div "Duravit 0 0 0 0 % 2 item s $12,240.00 $12,240.00 0 $12,240.00" at bounding box center [0, 0] width 0 height 0
type input "50"
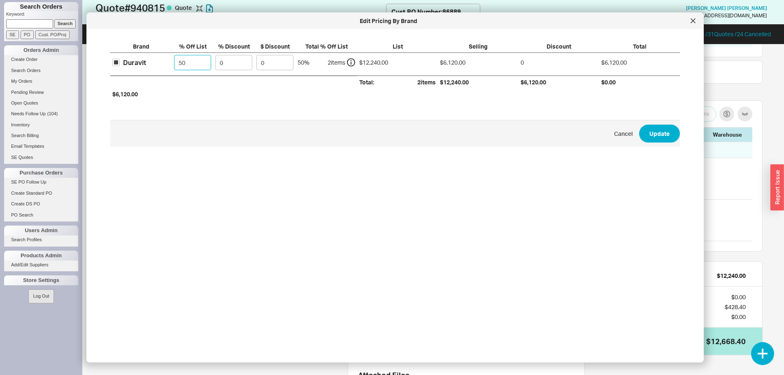
click at [639, 124] on button "Update" at bounding box center [659, 133] width 41 height 18
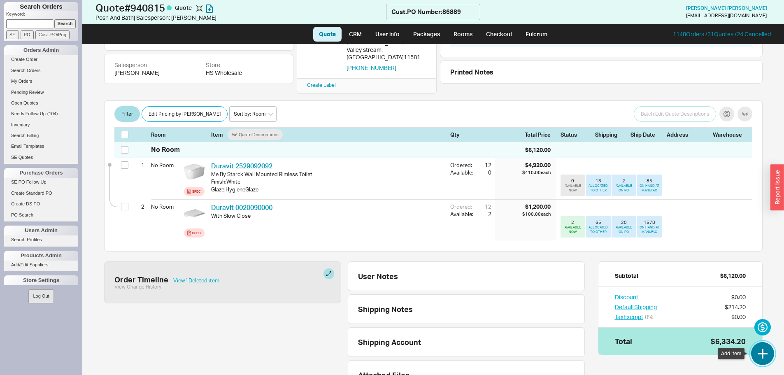
click at [761, 352] on button "button" at bounding box center [762, 353] width 23 height 23
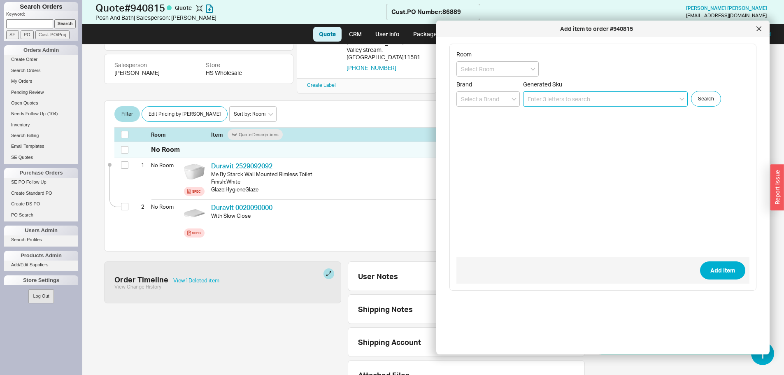
paste input "115.883.KH.1"
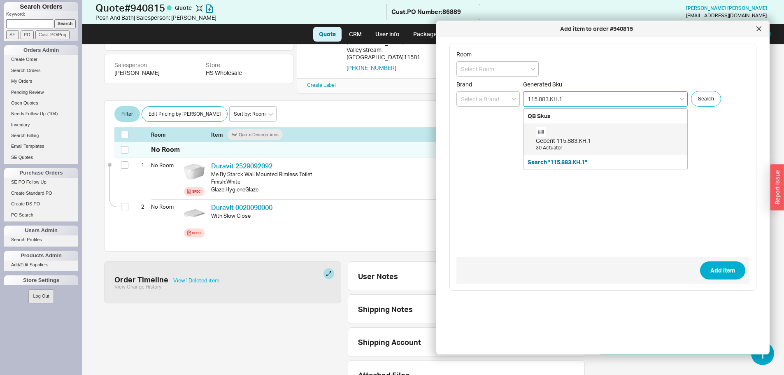
click at [553, 142] on div "Geberit 115.883.KH.1" at bounding box center [609, 141] width 147 height 8
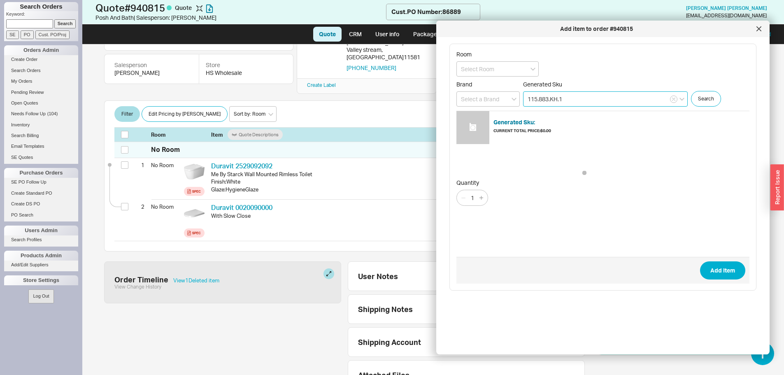
type input "115.883.KH.1"
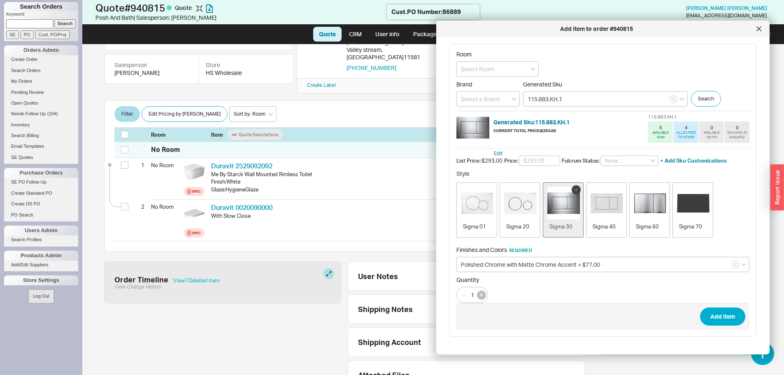
click at [482, 295] on icon "button" at bounding box center [481, 295] width 4 height 4
type input "4"
click at [726, 314] on button "Add Item" at bounding box center [722, 316] width 45 height 18
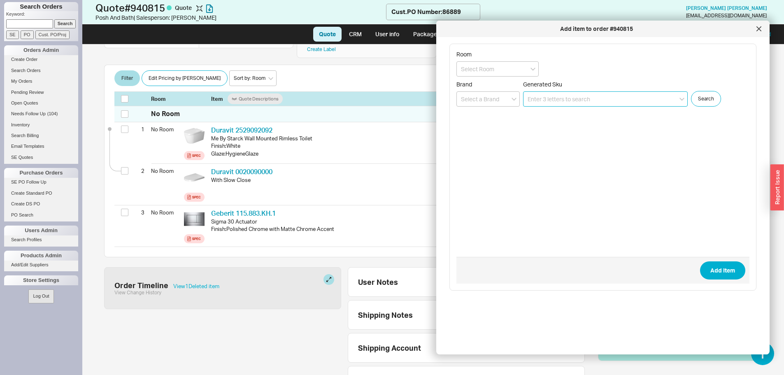
scroll to position [133, 0]
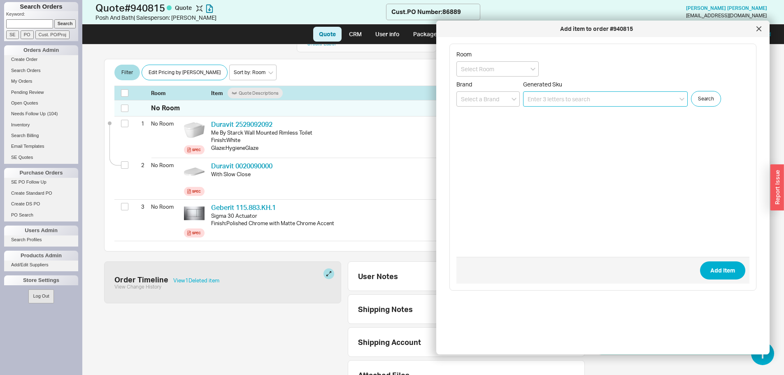
paste input "115.629.14.1"
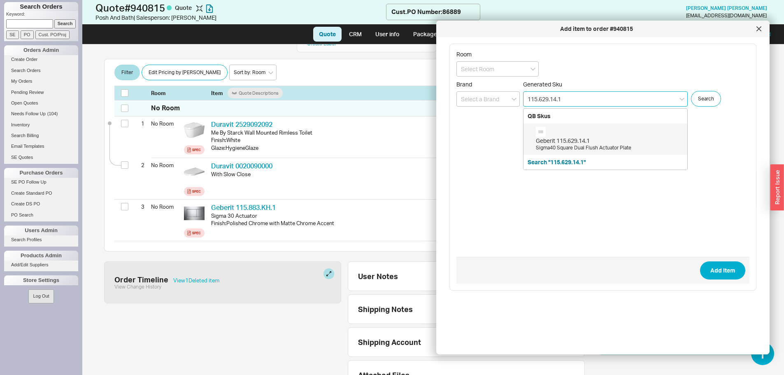
click at [568, 147] on div "Sigma40 Square Dual Flush Actuator Plate" at bounding box center [609, 147] width 147 height 7
type input "115.629.14.1"
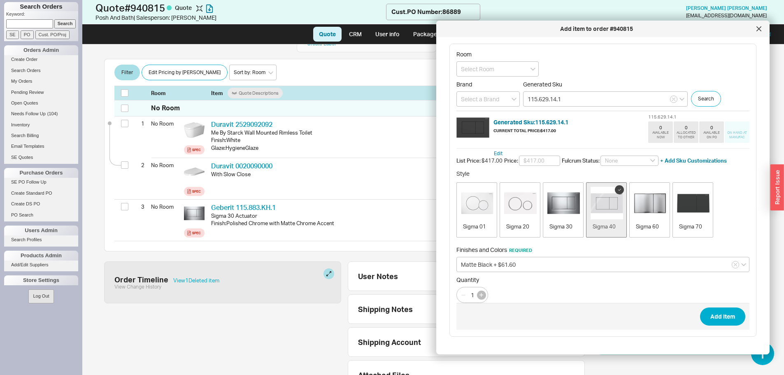
click at [479, 295] on button "button" at bounding box center [481, 295] width 9 height 9
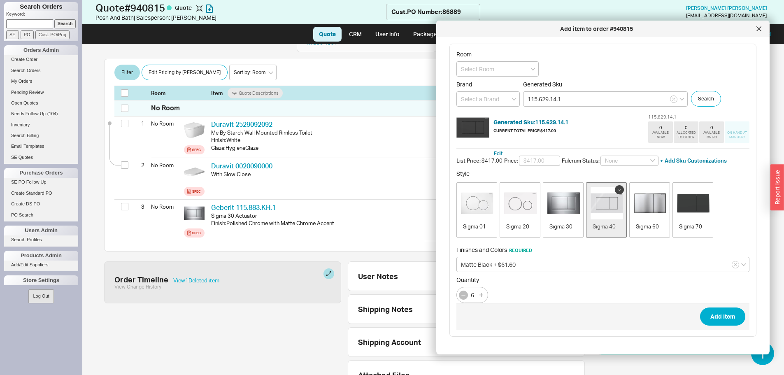
click at [461, 292] on icon "button" at bounding box center [463, 295] width 7 height 7
type input "5"
click at [719, 312] on button "Add Item" at bounding box center [722, 316] width 45 height 18
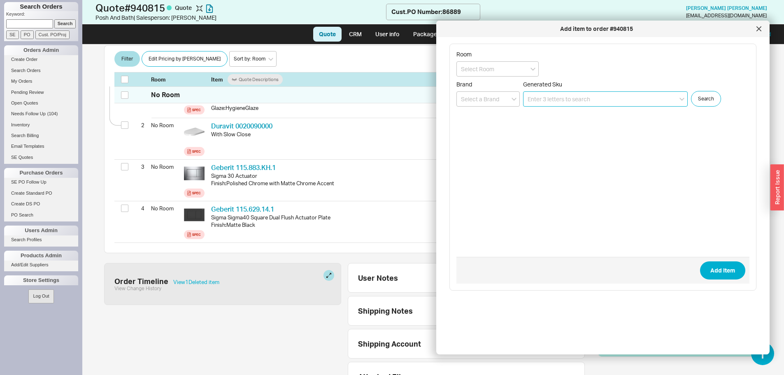
scroll to position [175, 0]
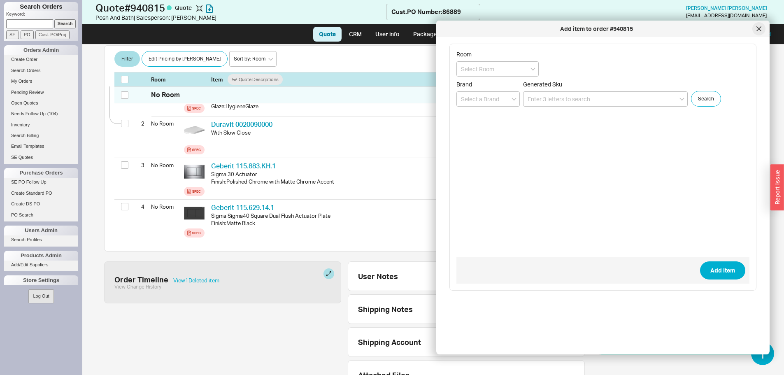
click at [761, 31] on div at bounding box center [758, 28] width 13 height 13
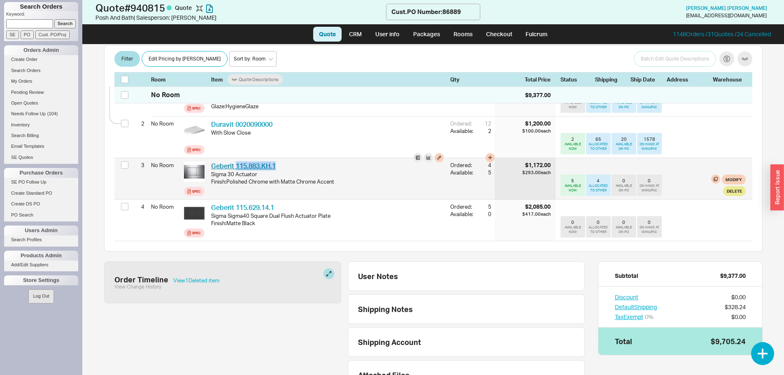
drag, startPoint x: 284, startPoint y: 152, endPoint x: 235, endPoint y: 156, distance: 49.2
click at [235, 161] on div "Geberit 115.883.KH.1 GBR 115.883.KH.1" at bounding box center [327, 165] width 233 height 9
copy link "115.883.KH.1"
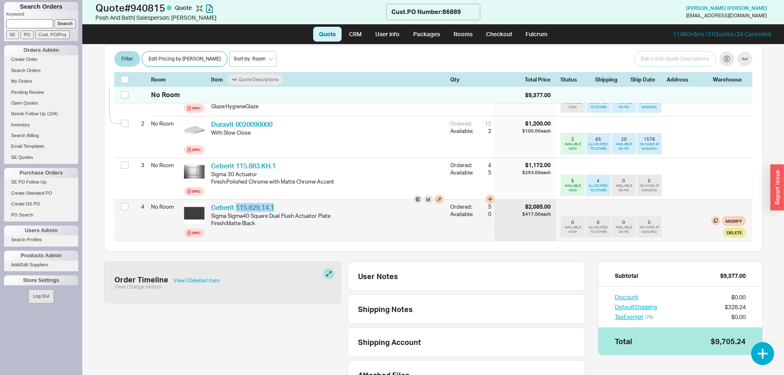
drag, startPoint x: 281, startPoint y: 194, endPoint x: 237, endPoint y: 189, distance: 44.3
click at [237, 200] on div "Geberit 115.629.14.1 GBR 115.629.14.1 Sigma Sigma40 Square Dual Flush Actuator …" at bounding box center [327, 220] width 239 height 41
copy link "115.629.14.1"
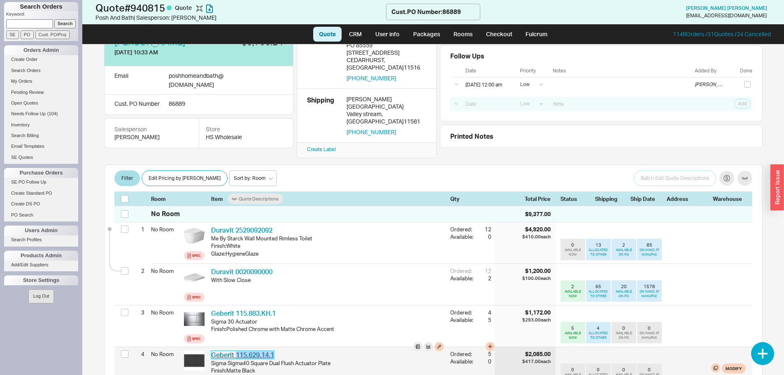
scroll to position [0, 0]
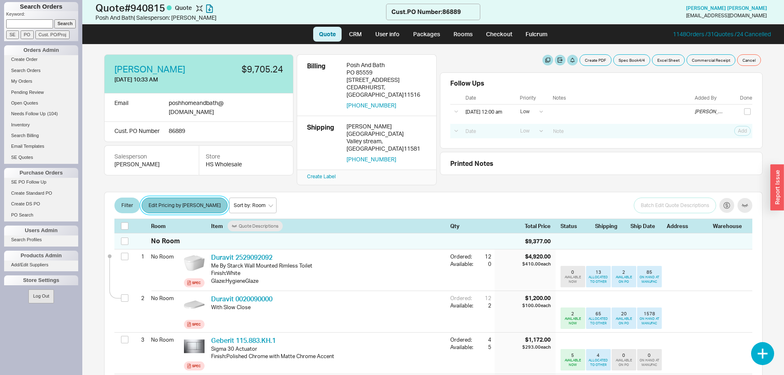
click at [184, 198] on button "Edit Pricing by Brand" at bounding box center [185, 206] width 86 height 16
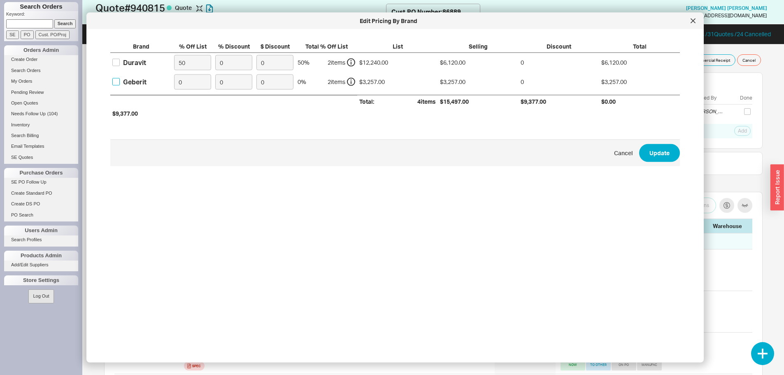
click at [119, 81] on input "Geberit" at bounding box center [115, 81] width 7 height 7
checkbox input "true"
drag, startPoint x: 203, startPoint y: 79, endPoint x: 138, endPoint y: 79, distance: 64.6
click at [0, 0] on div "Geberit 0 0 0 0 % 2 item s $3,257.00 $3,257.00 0 $3,257.00" at bounding box center [0, 0] width 0 height 0
type input "50"
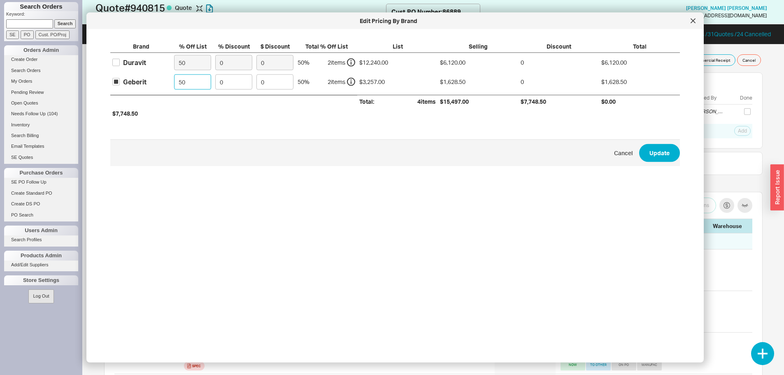
click at [639, 144] on button "Update" at bounding box center [659, 153] width 41 height 18
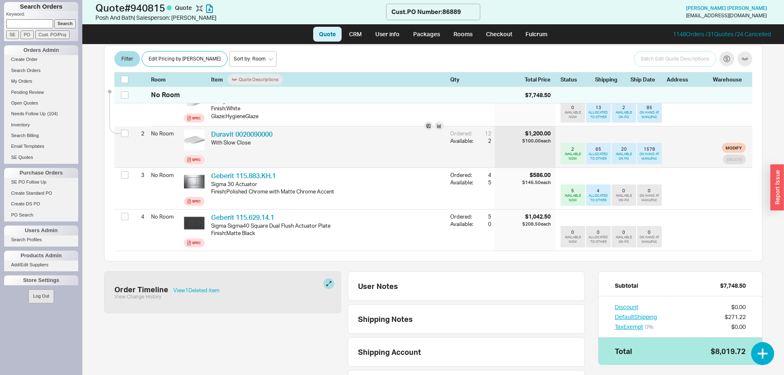
scroll to position [195, 0]
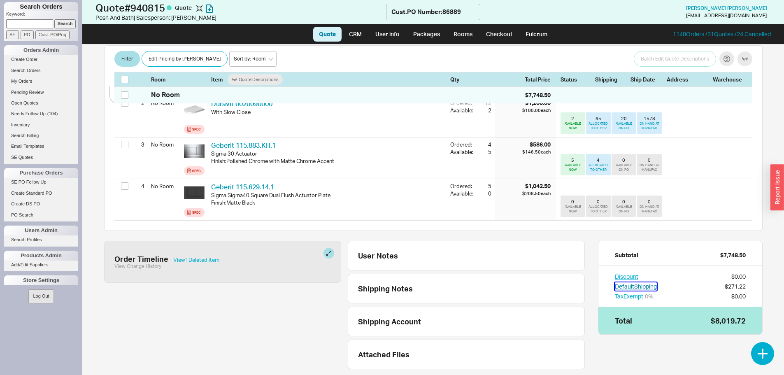
click at [650, 282] on button "Default Shipping" at bounding box center [636, 286] width 42 height 8
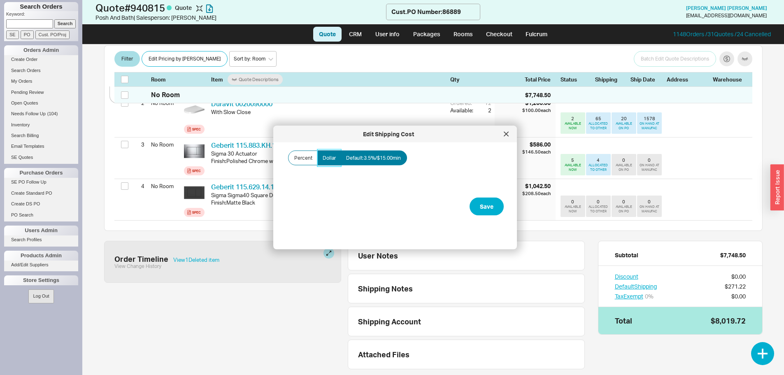
click at [327, 159] on span "Dollar" at bounding box center [329, 158] width 13 height 7
click at [0, 0] on input "Dollar" at bounding box center [0, 0] width 0 height 0
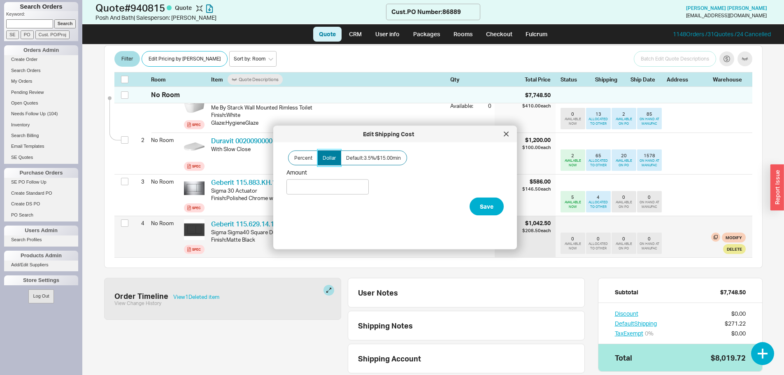
scroll to position [72, 0]
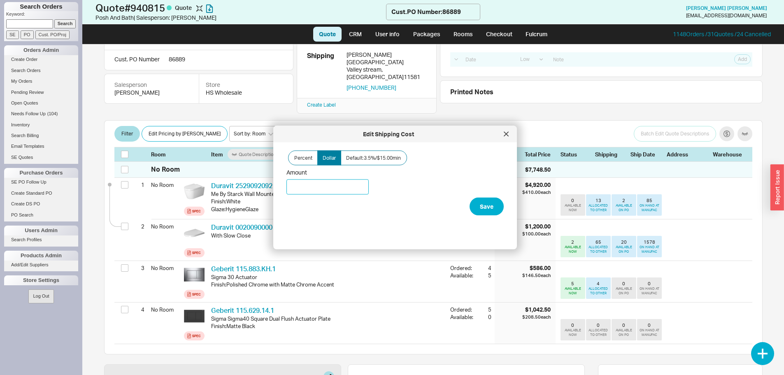
click at [319, 184] on input "Amount" at bounding box center [327, 186] width 82 height 15
click at [303, 184] on input "Amount" at bounding box center [327, 186] width 82 height 15
type input "$150.00"
click at [472, 200] on button "Save" at bounding box center [487, 207] width 34 height 18
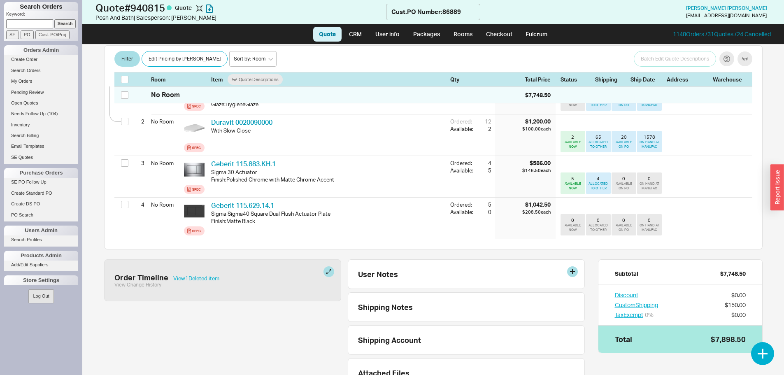
scroll to position [195, 0]
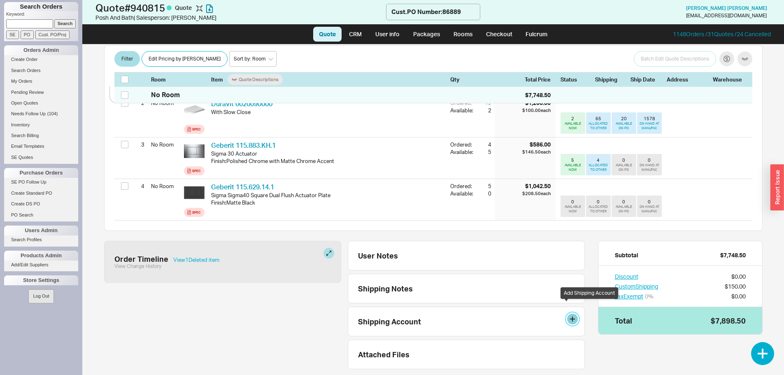
click at [567, 314] on button at bounding box center [572, 319] width 11 height 11
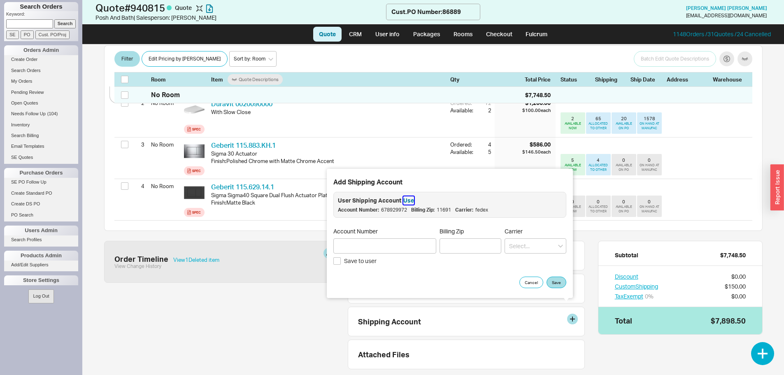
click at [405, 198] on button "Use" at bounding box center [408, 200] width 11 height 8
type input "678929972"
type input "11691"
type input "Fedex"
drag, startPoint x: 561, startPoint y: 289, endPoint x: 554, endPoint y: 281, distance: 10.5
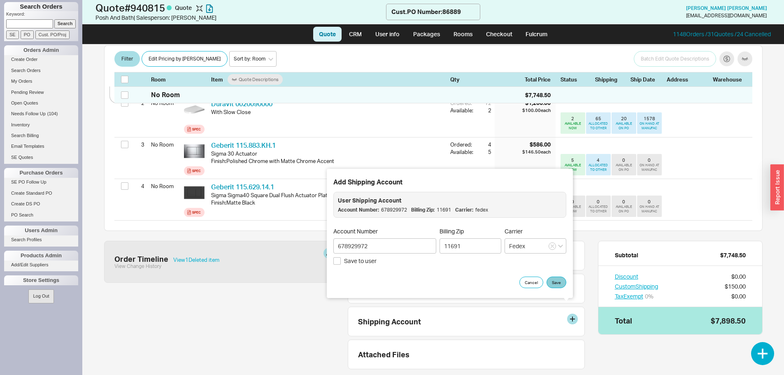
click at [561, 289] on div "Add Shipping Account User Shipping Account Account Number: 678929972 Billing Zi…" at bounding box center [450, 233] width 246 height 129
click at [554, 281] on button "Save" at bounding box center [557, 283] width 20 height 12
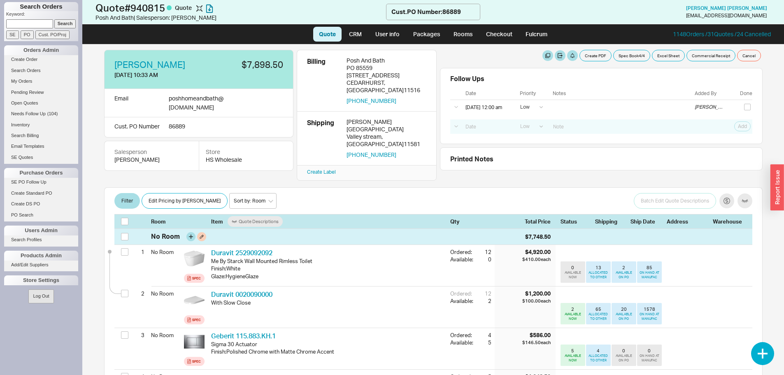
scroll to position [0, 0]
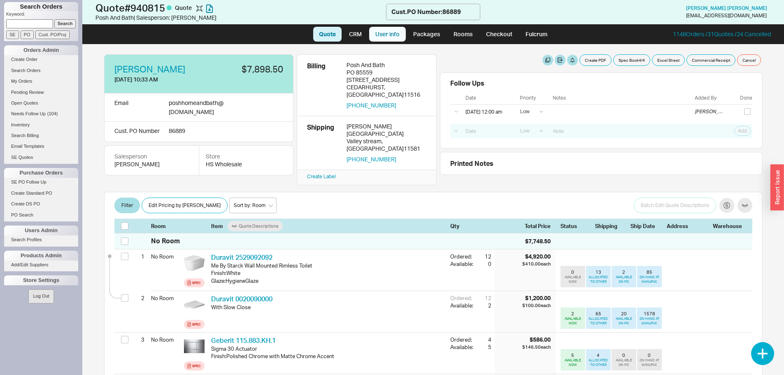
click at [384, 35] on link "User info" at bounding box center [387, 34] width 37 height 15
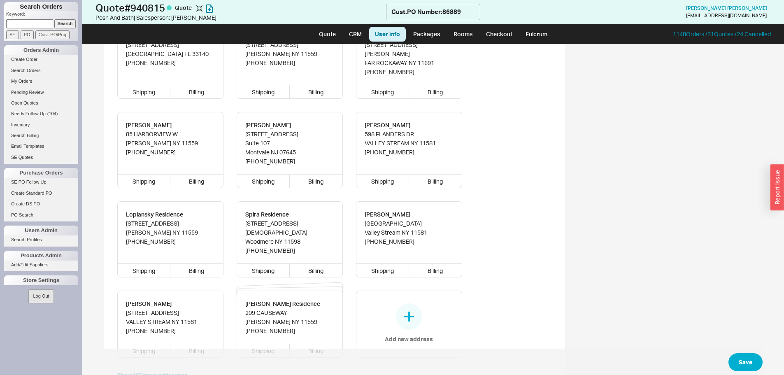
scroll to position [593, 0]
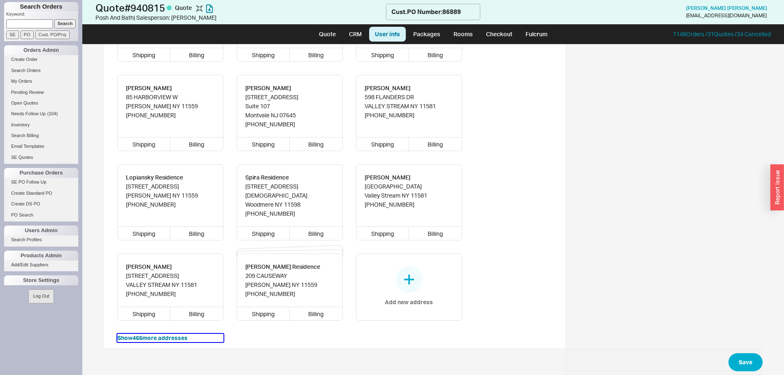
click at [182, 334] on button "Show 466 more addresses" at bounding box center [170, 338] width 106 height 8
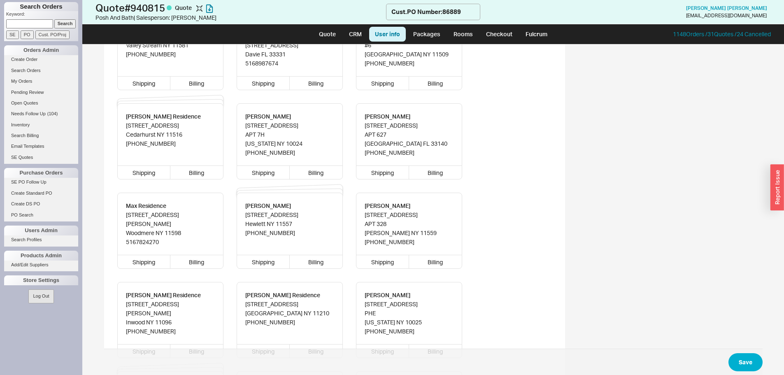
scroll to position [13816, 0]
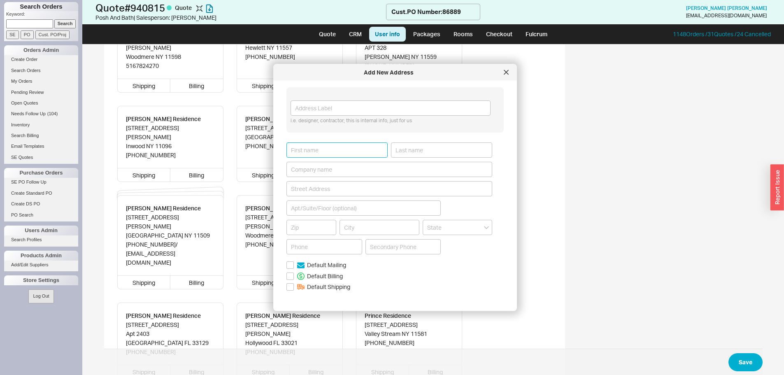
paste input "Sammy"
type input "Sammy"
paste input "Benmoha"
type input "Benmoha"
paste input "18 Evergreen"
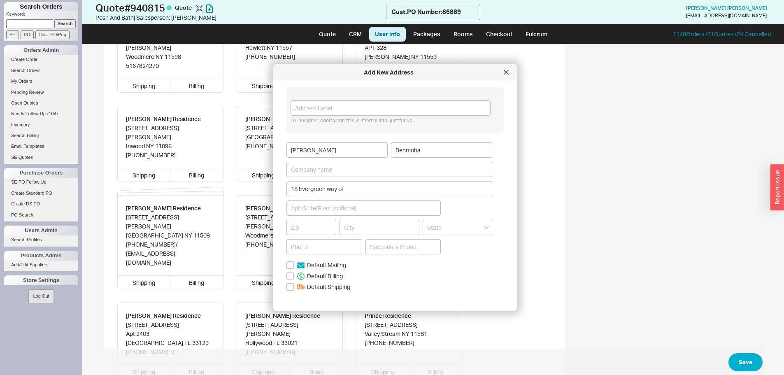
type input "18 Evergreen Way"
type input "11545"
type input "Glen Head"
type input "New York"
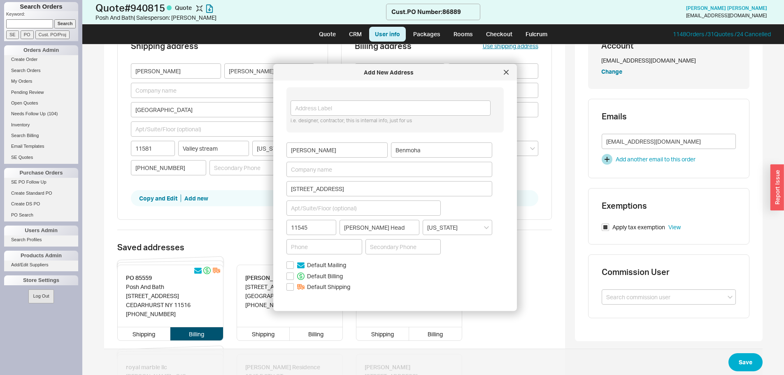
scroll to position [82, 0]
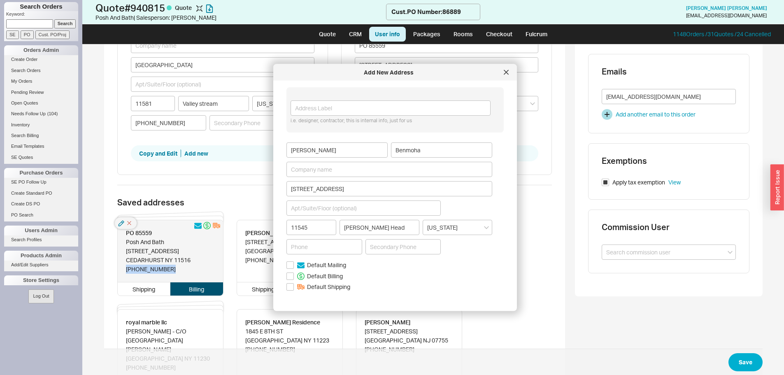
drag, startPoint x: 168, startPoint y: 268, endPoint x: 119, endPoint y: 268, distance: 49.8
click at [119, 268] on div "PO 85559 Posh And Bath 414 CENTRAL AVE CEDARHURST NY 11516 (917) 345-3650" at bounding box center [170, 251] width 105 height 62
copy div "(917) 345-3650"
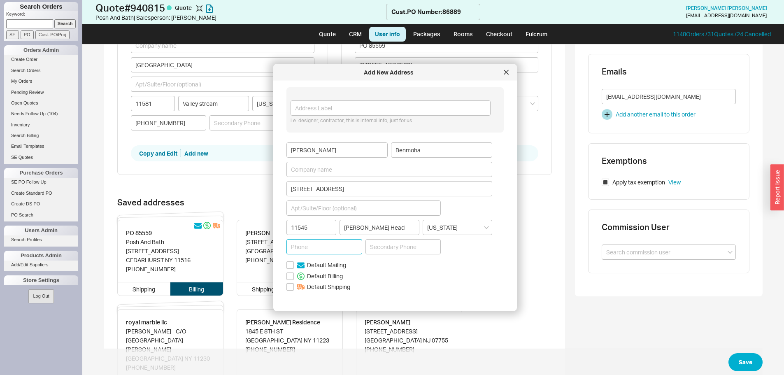
paste input "(917) 345-3650"
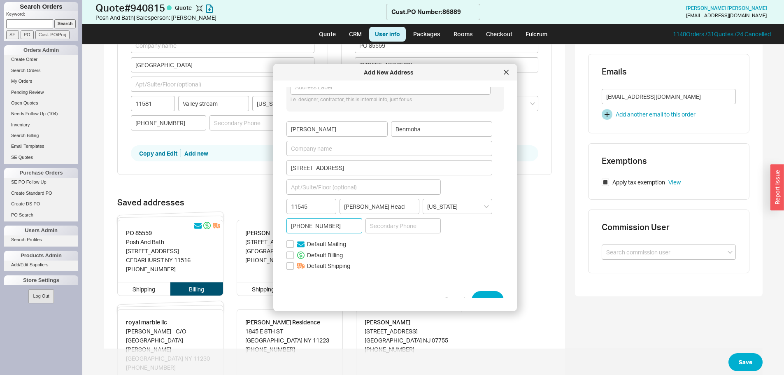
scroll to position [32, 0]
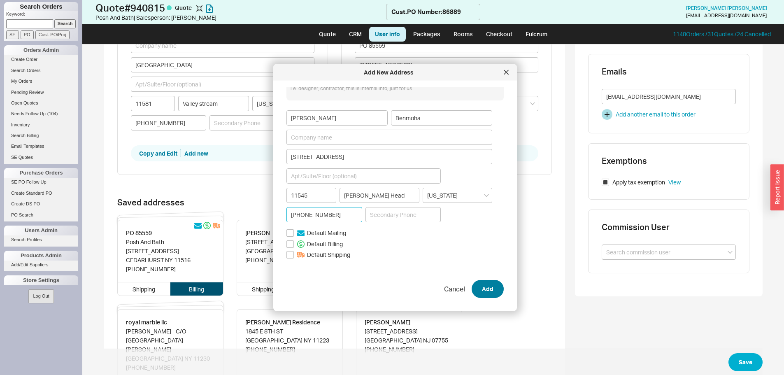
type input "(917) 345-3650"
click at [477, 286] on button "Add" at bounding box center [488, 289] width 32 height 18
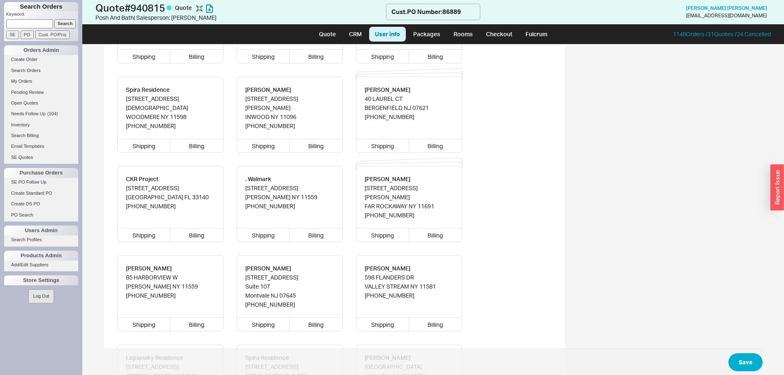
scroll to position [615, 0]
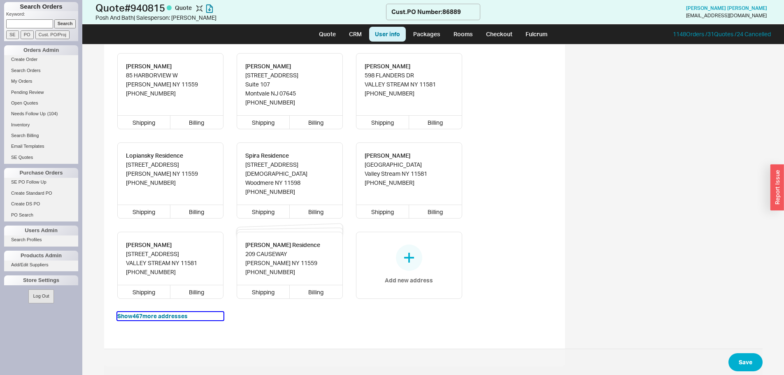
click at [137, 312] on button "Show 467 more addresses" at bounding box center [170, 316] width 106 height 8
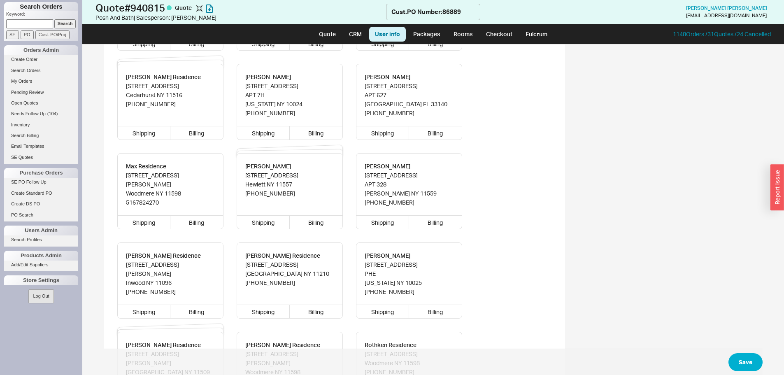
scroll to position [13820, 0]
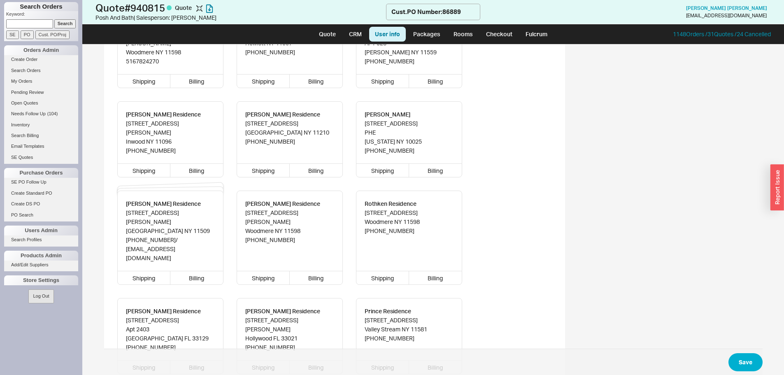
type input "Sammy"
type input "Benmoha"
type input "18 Evergreen Way"
type input "11545"
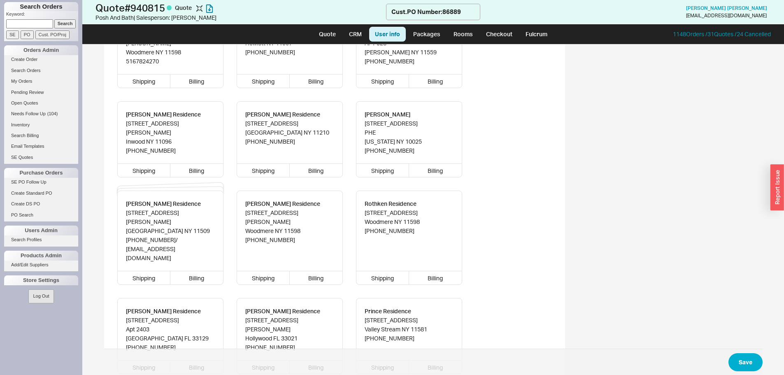
type input "Glen Head"
type input "(917) 345-3650"
click at [746, 356] on button "Save" at bounding box center [745, 362] width 34 height 18
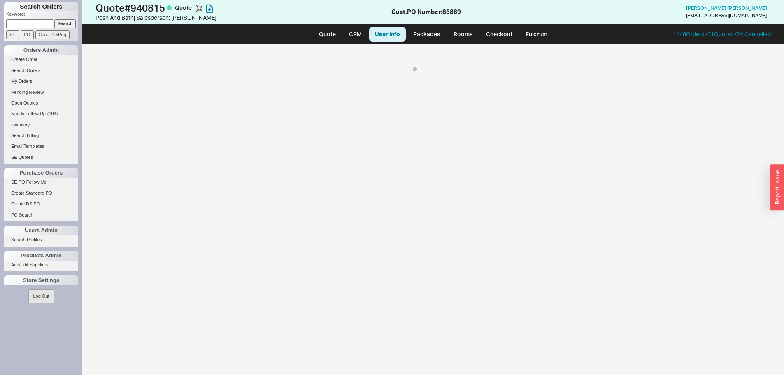
scroll to position [0, 0]
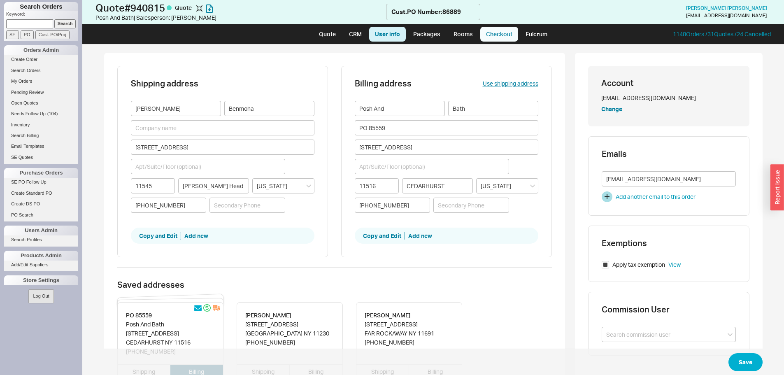
click at [517, 31] on link "Checkout" at bounding box center [499, 34] width 38 height 15
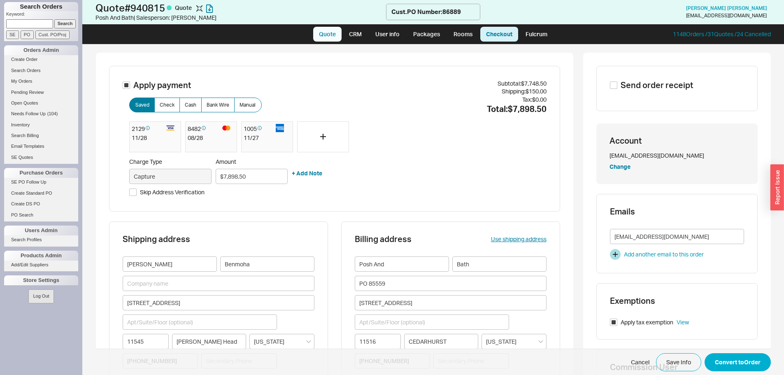
click at [329, 29] on link "Quote" at bounding box center [327, 34] width 28 height 15
select select "LOW"
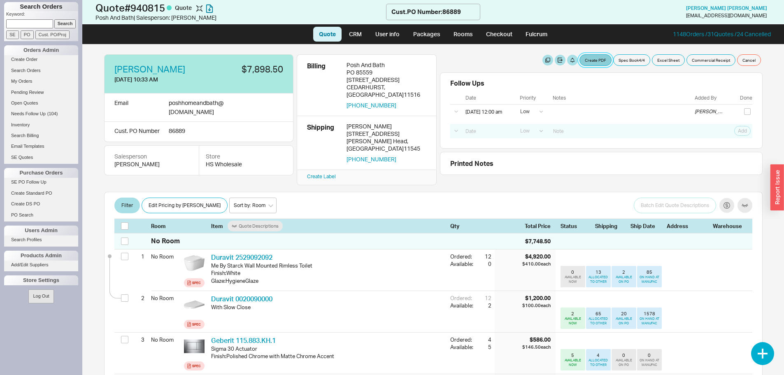
click at [604, 62] on button "Create PDF" at bounding box center [596, 60] width 32 height 12
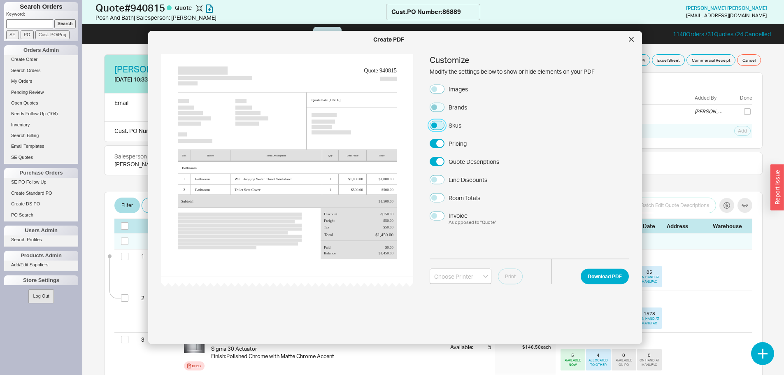
drag, startPoint x: 441, startPoint y: 123, endPoint x: 444, endPoint y: 105, distance: 18.7
click at [441, 121] on button "Skus" at bounding box center [437, 125] width 15 height 9
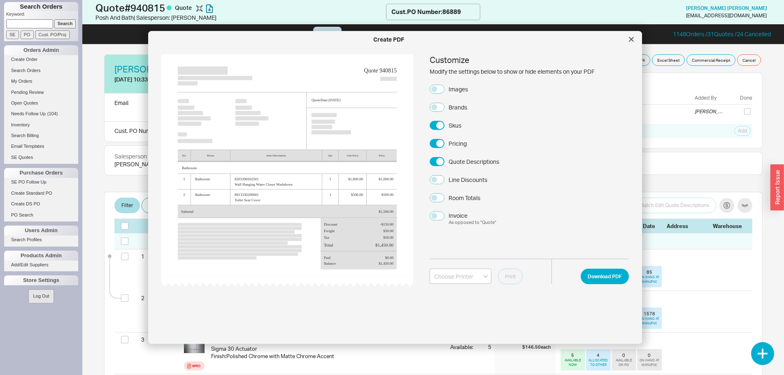
click at [444, 102] on label "Brands" at bounding box center [448, 106] width 37 height 9
click at [444, 102] on button "Brands" at bounding box center [437, 106] width 15 height 9
click at [438, 90] on button "Images" at bounding box center [437, 88] width 15 height 9
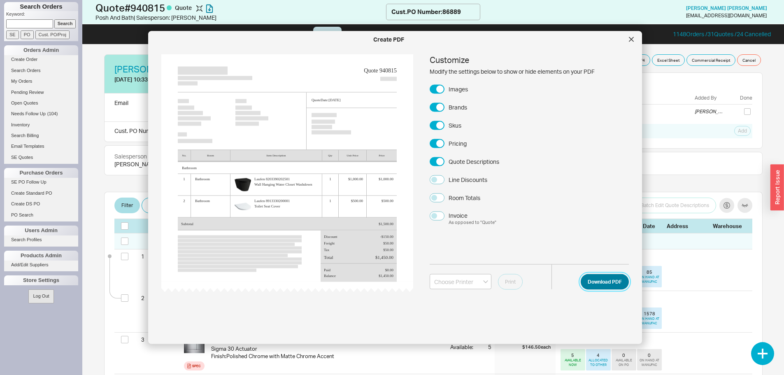
click at [596, 279] on button "Download PDF" at bounding box center [605, 282] width 48 height 16
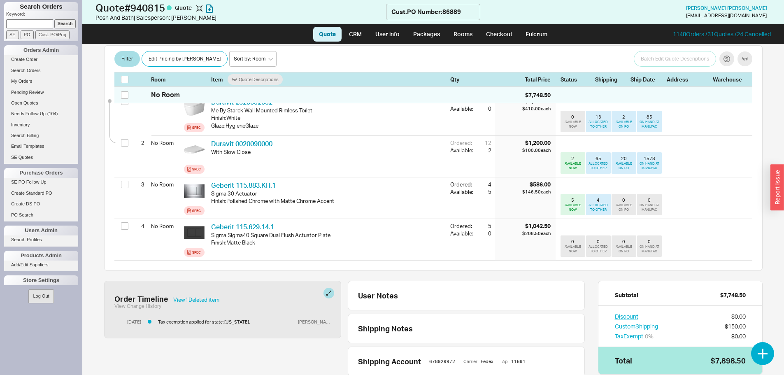
scroll to position [165, 0]
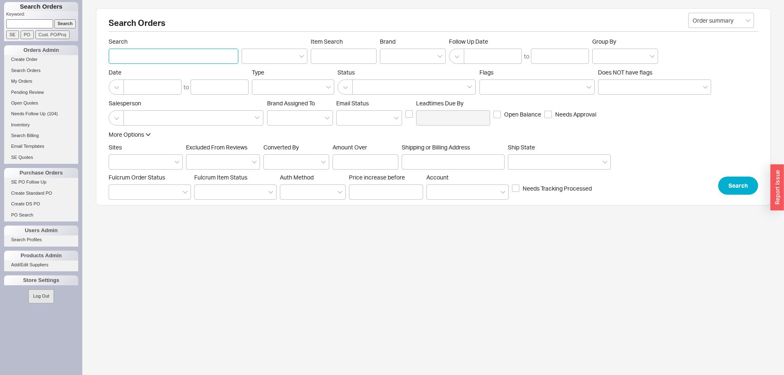
click at [174, 61] on input "Search" at bounding box center [174, 56] width 130 height 15
type input "posh"
paste input "115.883.KH.1"
type input "115.883.KH.1"
click at [730, 178] on button "Search" at bounding box center [738, 186] width 40 height 18
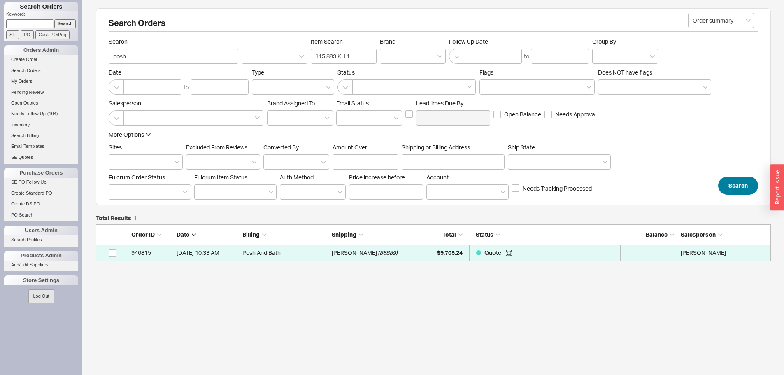
scroll to position [31, 669]
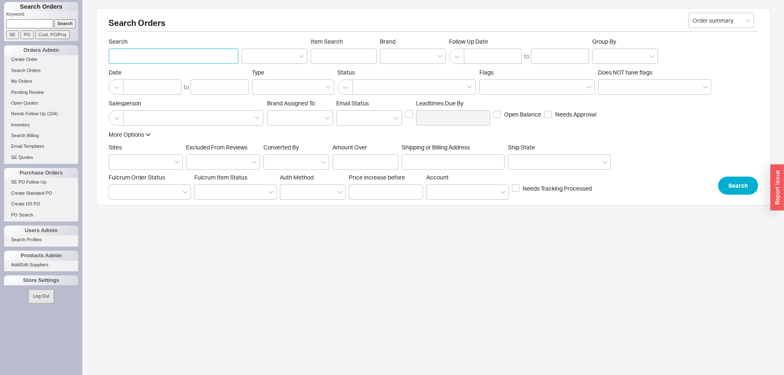
click at [162, 54] on input "Search" at bounding box center [174, 56] width 130 height 15
type input "posh"
paste input "115.629.14.1"
type input "115.629.14.1"
click at [720, 191] on button "Search" at bounding box center [738, 186] width 40 height 18
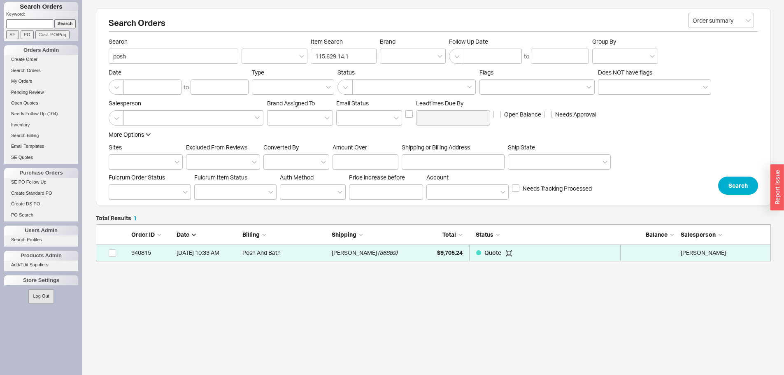
scroll to position [31, 669]
drag, startPoint x: 349, startPoint y: 49, endPoint x: 284, endPoint y: 48, distance: 64.2
click at [284, 48] on div "Search posh Item Search 115.629.14.1 Brand Follow Up Date to Group By" at bounding box center [433, 51] width 649 height 26
type input "g"
click at [412, 58] on div at bounding box center [413, 56] width 66 height 15
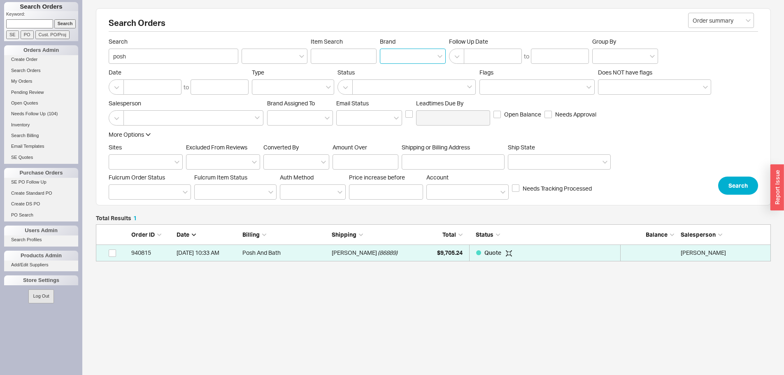
click at [390, 58] on input "Brand" at bounding box center [387, 55] width 6 height 9
type input "Brand"
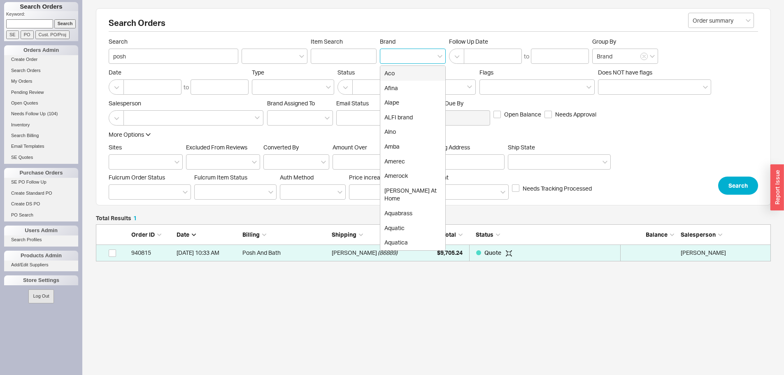
type input "g"
click at [409, 86] on div "Geberit" at bounding box center [412, 88] width 65 height 15
click at [740, 183] on button "Search" at bounding box center [738, 186] width 40 height 18
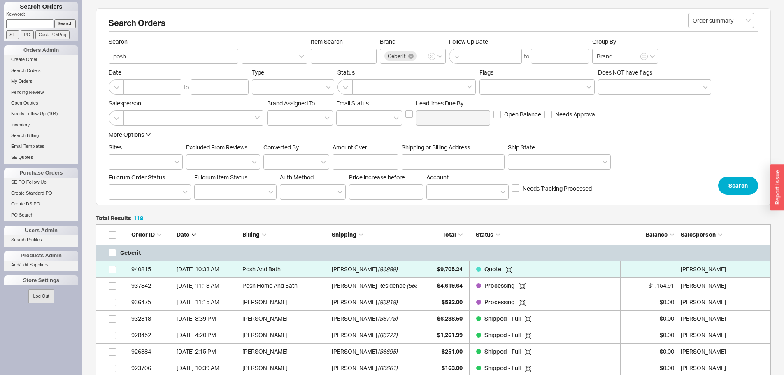
scroll to position [1974, 669]
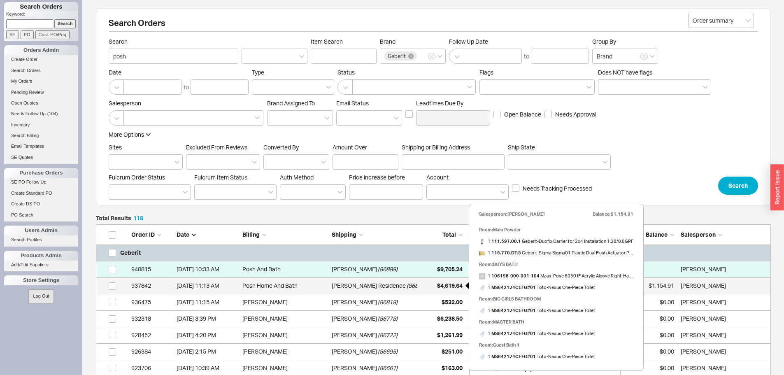
click at [454, 284] on span "$4,619.64" at bounding box center [450, 285] width 26 height 7
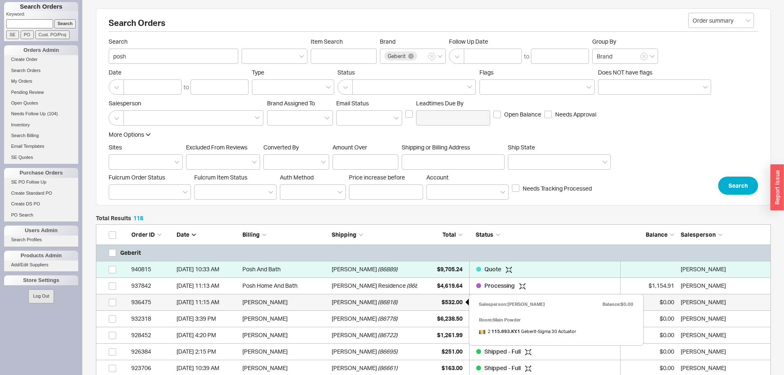
click at [447, 300] on span "$532.00" at bounding box center [452, 301] width 21 height 7
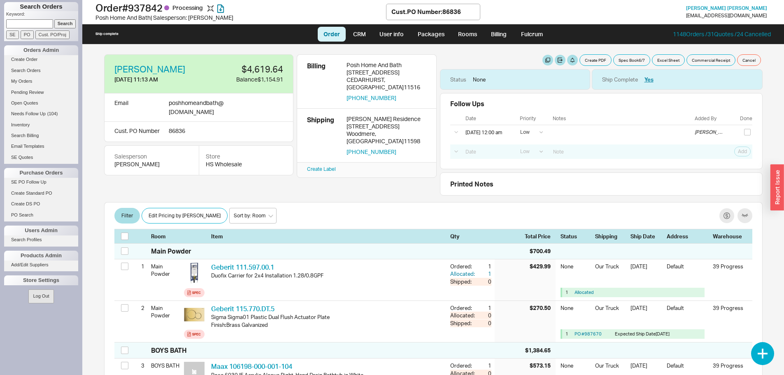
select select "LOW"
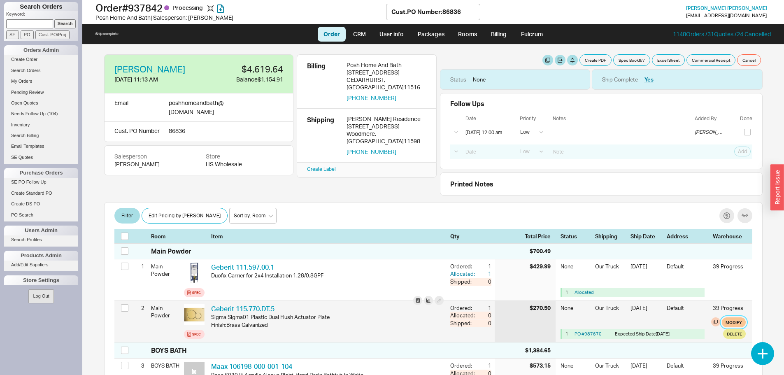
click at [724, 322] on button "Modify" at bounding box center [734, 322] width 24 height 10
select select "8"
select select "3"
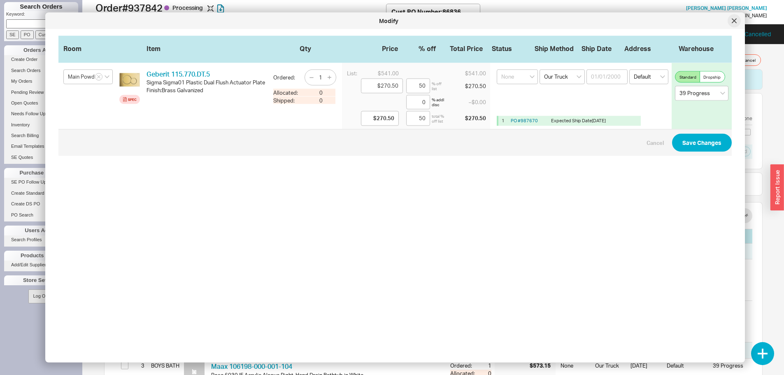
click at [736, 23] on div at bounding box center [734, 20] width 13 height 13
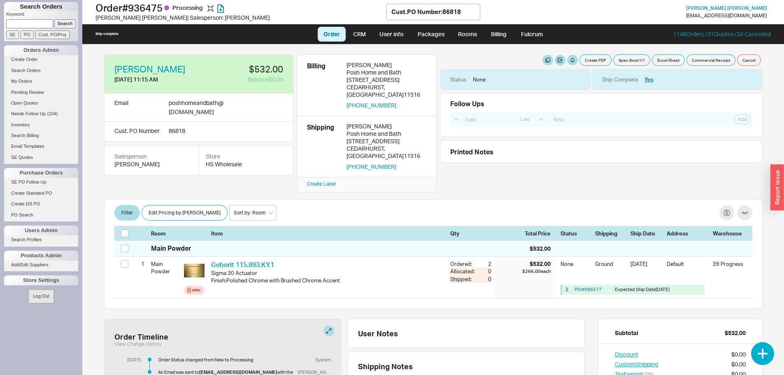
select select "LOW"
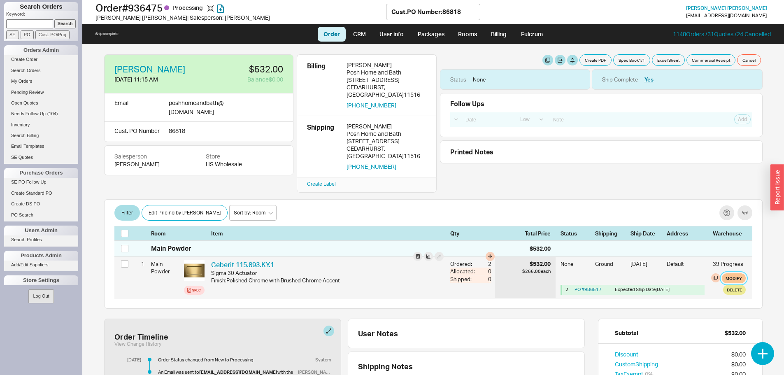
click at [726, 273] on button "Modify" at bounding box center [734, 278] width 24 height 10
select select "1"
select select "3"
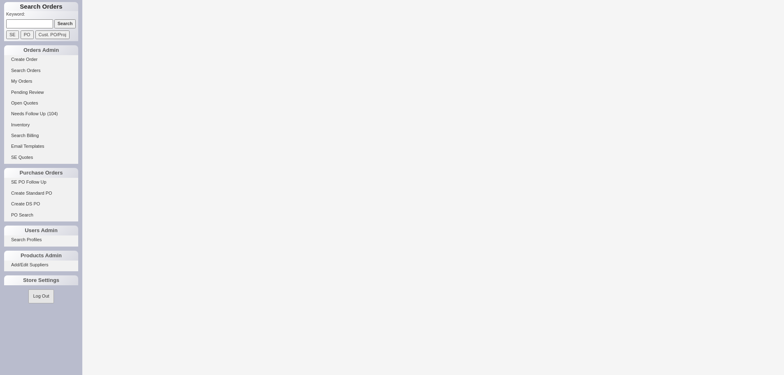
select select "LOW"
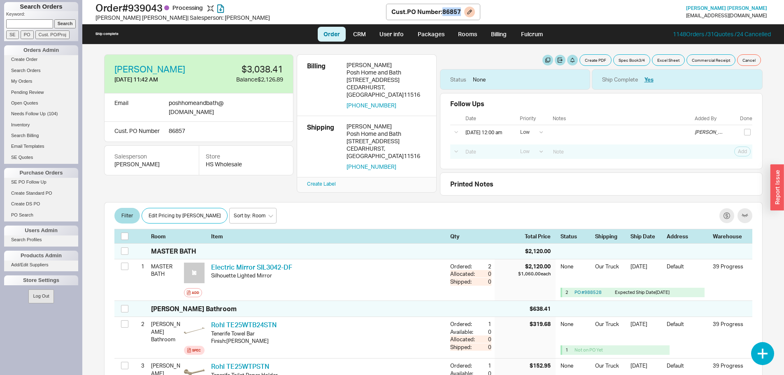
drag, startPoint x: 443, startPoint y: 11, endPoint x: 461, endPoint y: 13, distance: 18.2
click at [461, 13] on div "Cust. PO Number : 86857" at bounding box center [426, 11] width 70 height 9
copy div "86857"
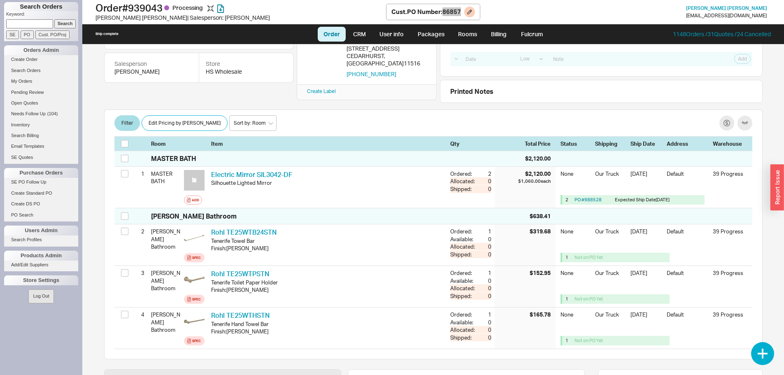
scroll to position [123, 0]
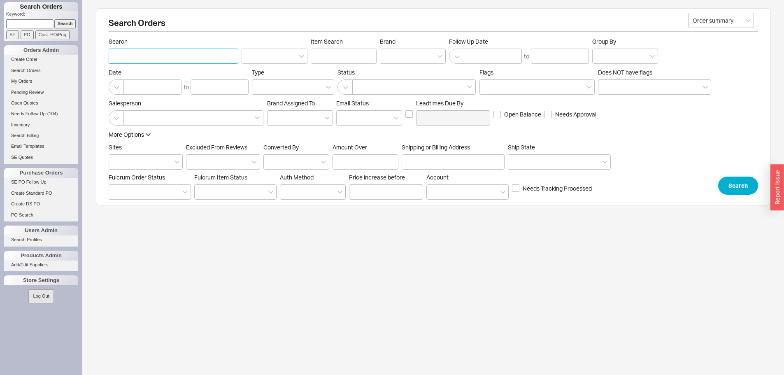
drag, startPoint x: 179, startPoint y: 53, endPoint x: 135, endPoint y: 54, distance: 44.0
click at [135, 54] on input "Search" at bounding box center [174, 56] width 130 height 15
type input "posh"
click at [736, 184] on button "Search" at bounding box center [738, 186] width 40 height 18
click at [211, 116] on div at bounding box center [193, 117] width 140 height 15
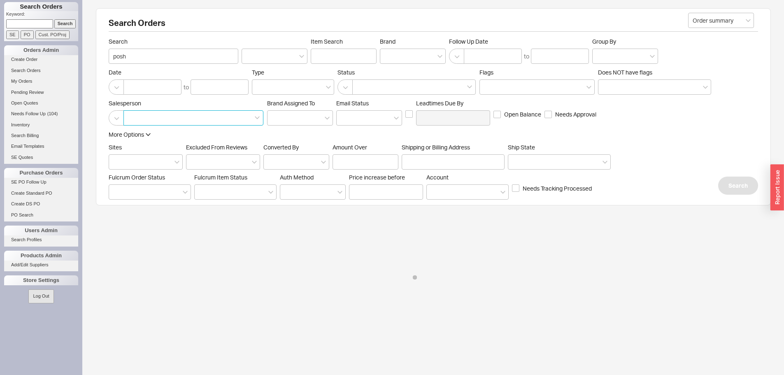
click at [134, 116] on input at bounding box center [131, 117] width 6 height 9
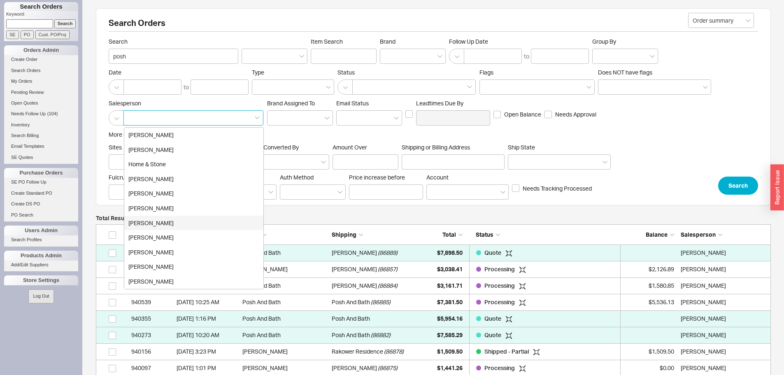
scroll to position [19951, 669]
click at [161, 191] on div "Miriam Abitbol" at bounding box center [193, 193] width 139 height 15
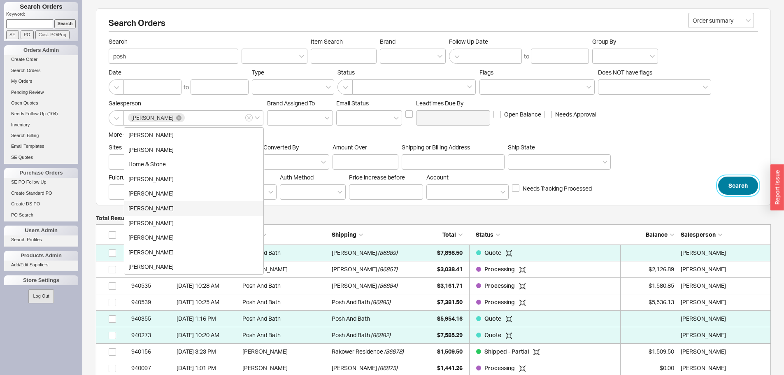
click at [739, 187] on button "Search" at bounding box center [738, 186] width 40 height 18
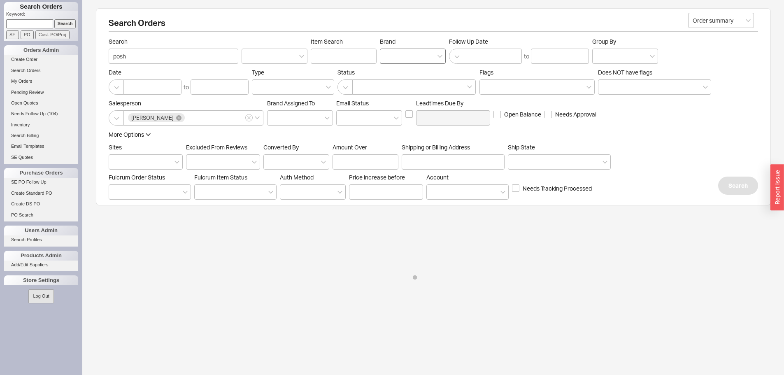
click at [417, 57] on div at bounding box center [413, 56] width 66 height 15
click at [390, 57] on input "Brand" at bounding box center [387, 55] width 6 height 9
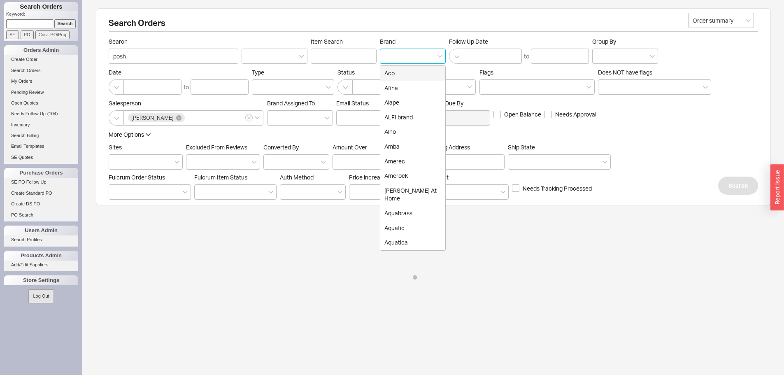
type input "g"
click at [409, 86] on div "Geberit" at bounding box center [412, 88] width 65 height 15
type input "Brand"
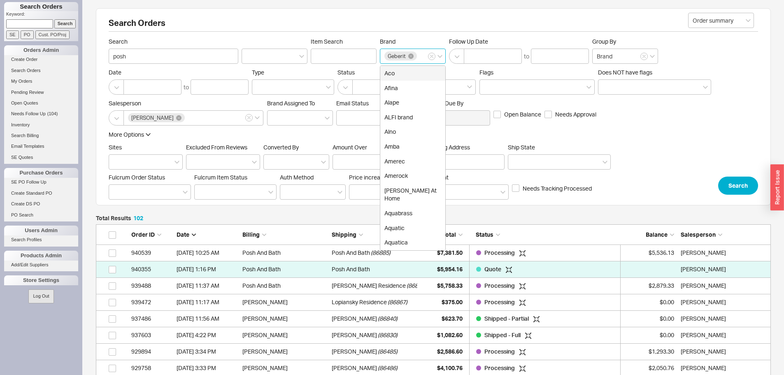
scroll to position [1694, 669]
click at [410, 57] on icon at bounding box center [410, 56] width 5 height 5
click at [418, 57] on input "Brand Geberit Aco Afina Alape ALFI brand Alno Amba Amerec Amerock Anne At Home …" at bounding box center [421, 55] width 6 height 9
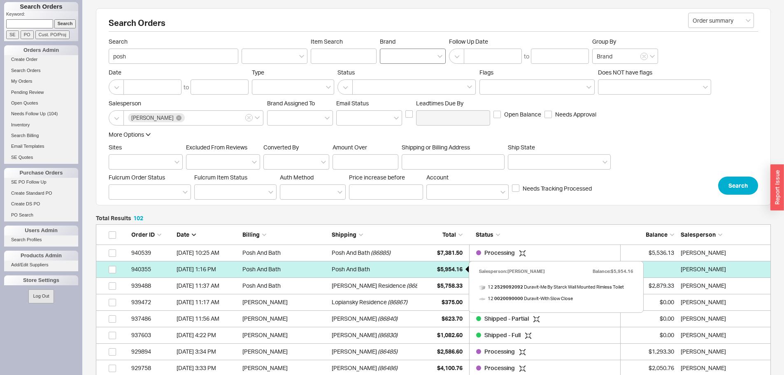
click at [457, 265] on div "$5,954.16" at bounding box center [441, 269] width 41 height 16
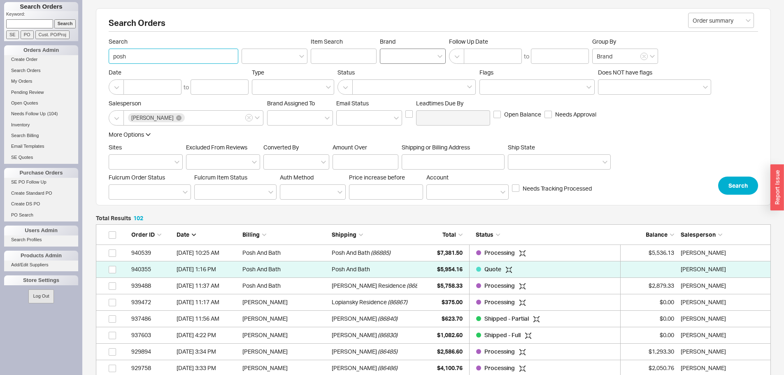
drag, startPoint x: 209, startPoint y: 60, endPoint x: 25, endPoint y: 39, distance: 186.0
paste input "86889"
type input "86889"
click button "Search" at bounding box center [738, 186] width 40 height 18
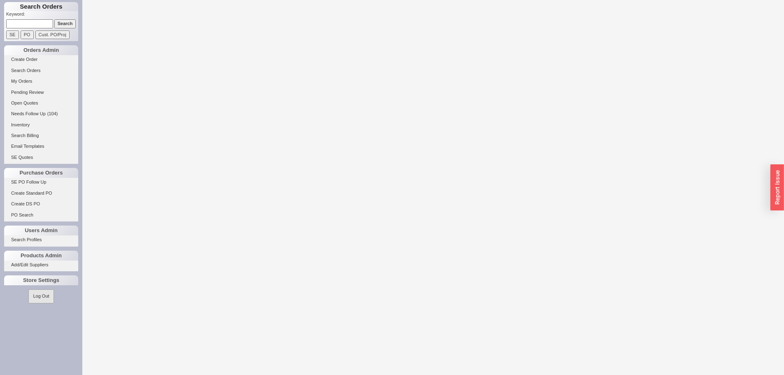
select select "LOW"
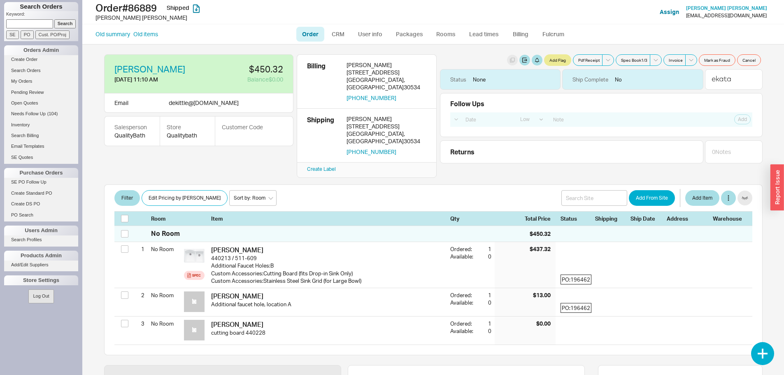
paste input "940815"
type input "940815"
click at [54, 20] on input "Search" at bounding box center [65, 23] width 22 height 9
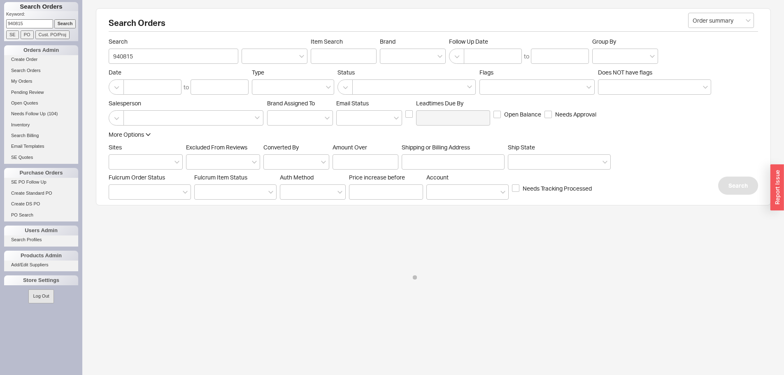
select select "LOW"
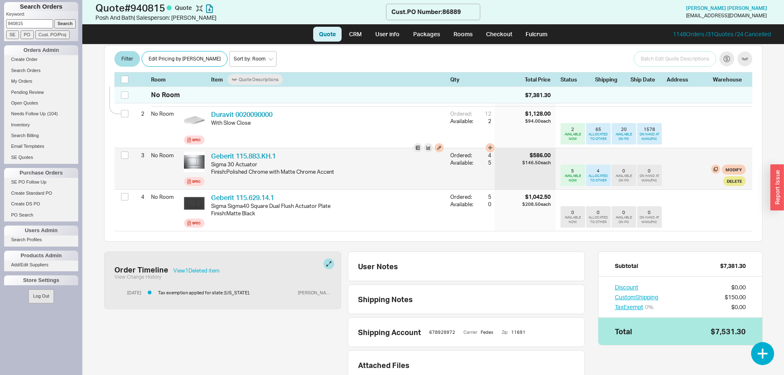
scroll to position [195, 0]
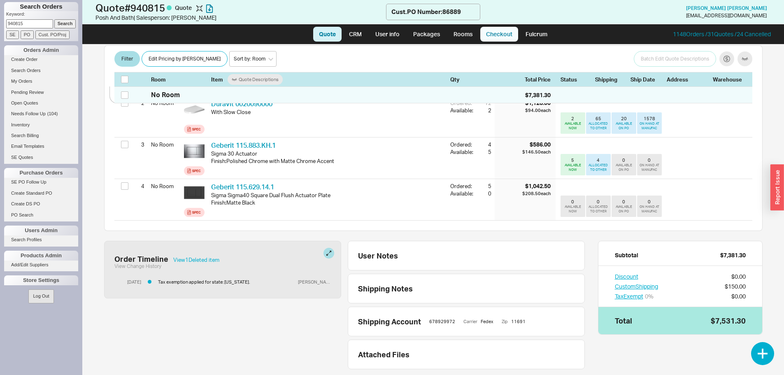
click at [489, 38] on link "Checkout" at bounding box center [499, 34] width 38 height 15
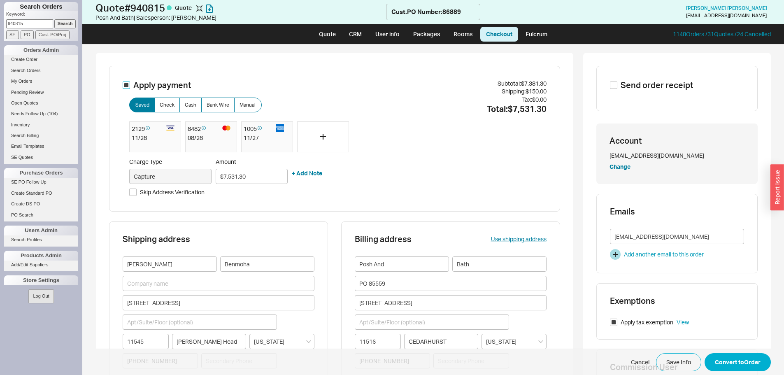
click at [123, 86] on input "Apply payment" at bounding box center [126, 84] width 7 height 7
checkbox input "false"
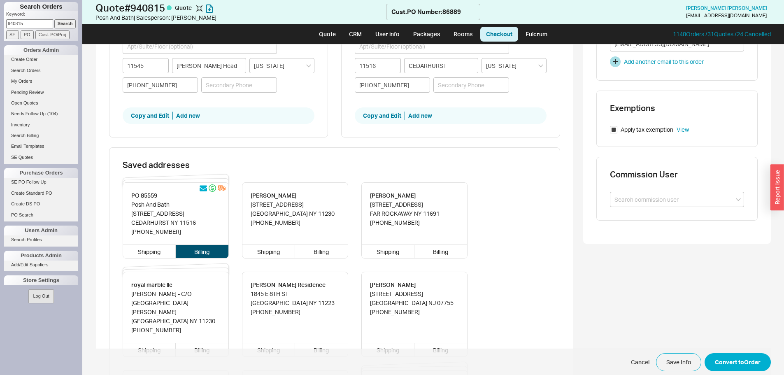
scroll to position [247, 0]
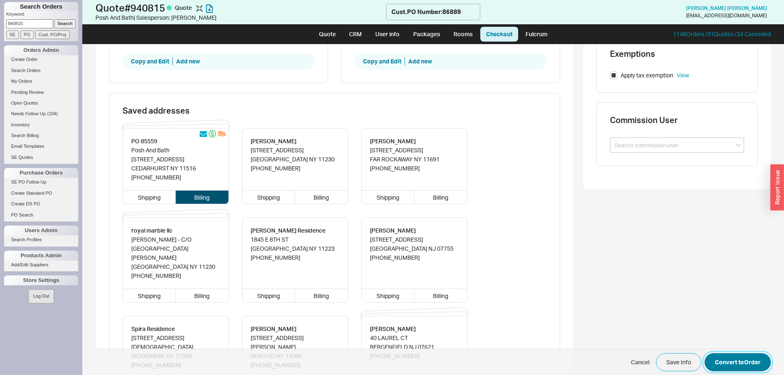
click at [734, 365] on button "Convert to Order" at bounding box center [738, 362] width 66 height 18
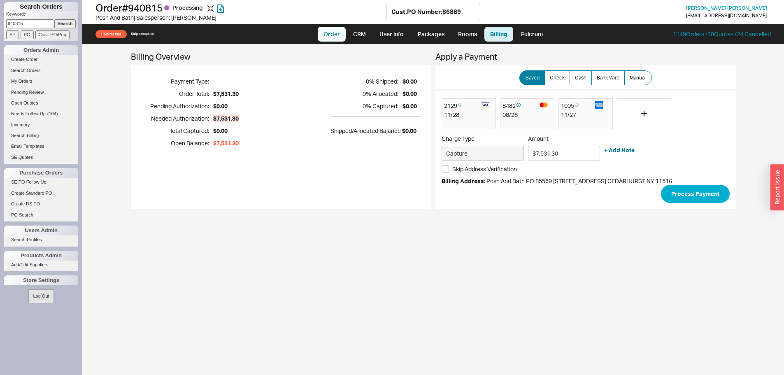
click at [335, 33] on link "Order" at bounding box center [332, 34] width 28 height 15
select select "LOW"
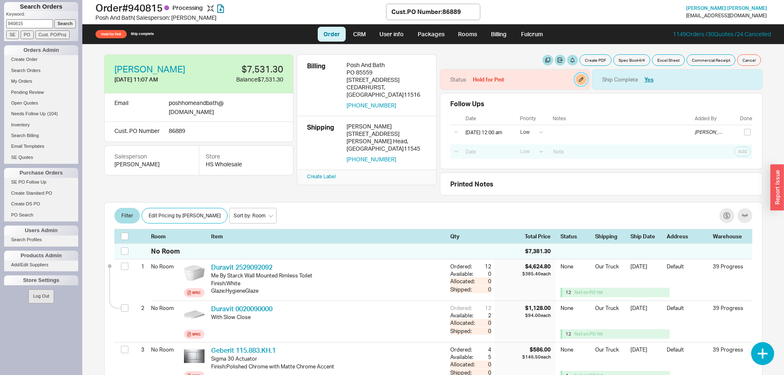
click at [577, 81] on button "button" at bounding box center [581, 79] width 11 height 11
select select "Hold for Pmt"
click at [548, 107] on select "None On Hold Call Before Ship Hold for Balance Hold For Payment Wait For Cust. …" at bounding box center [539, 107] width 78 height 15
select select
click at [500, 100] on select "None On Hold Call Before Ship Hold for Balance Hold For Payment Wait For Cust. …" at bounding box center [539, 107] width 78 height 15
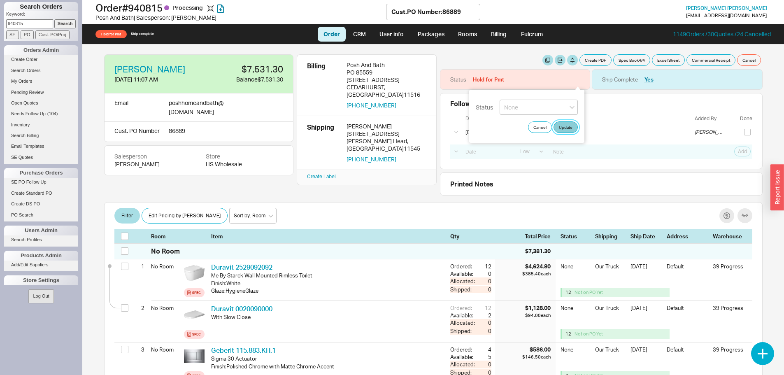
click at [570, 130] on button "Update" at bounding box center [566, 127] width 24 height 12
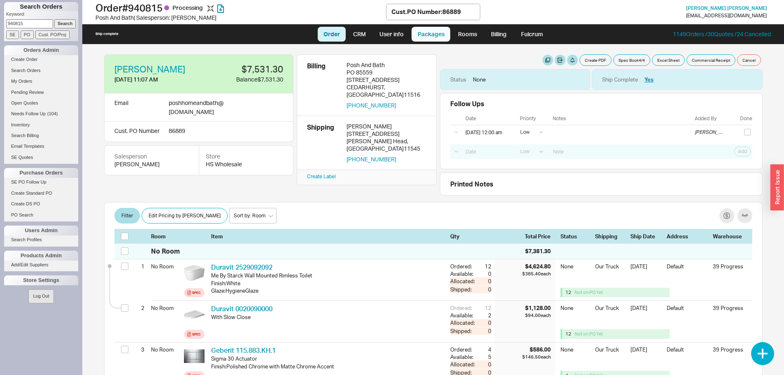
click at [447, 28] on link "Packages" at bounding box center [431, 34] width 39 height 15
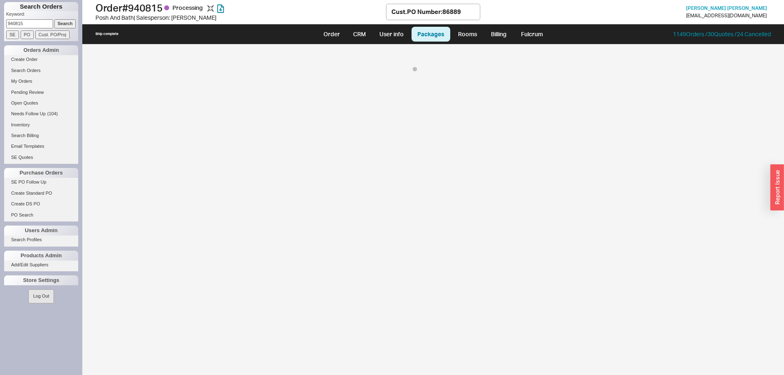
select select "8"
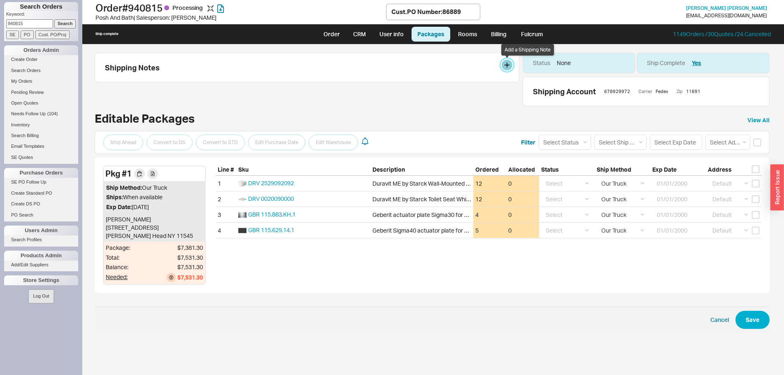
click at [507, 66] on button at bounding box center [507, 65] width 11 height 11
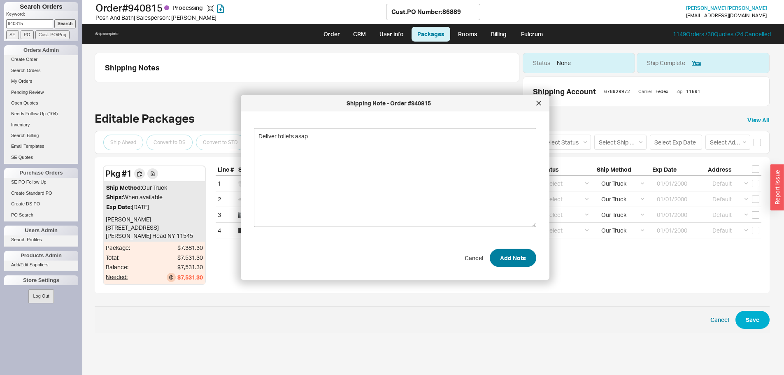
type textarea "Deliver toilets asap"
click at [523, 257] on button "Add Note" at bounding box center [513, 258] width 47 height 18
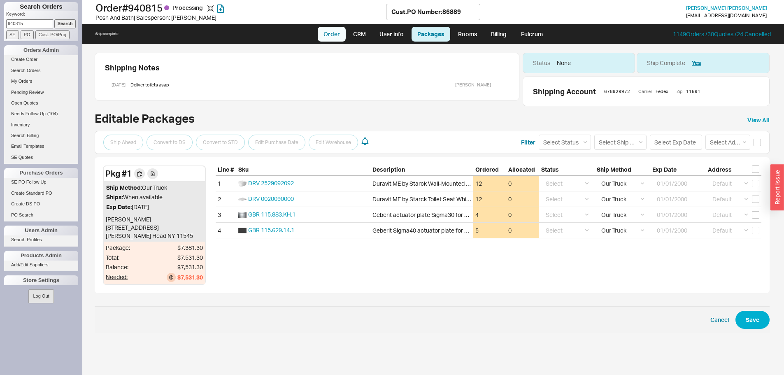
click at [334, 34] on link "Order" at bounding box center [332, 34] width 28 height 15
select select "LOW"
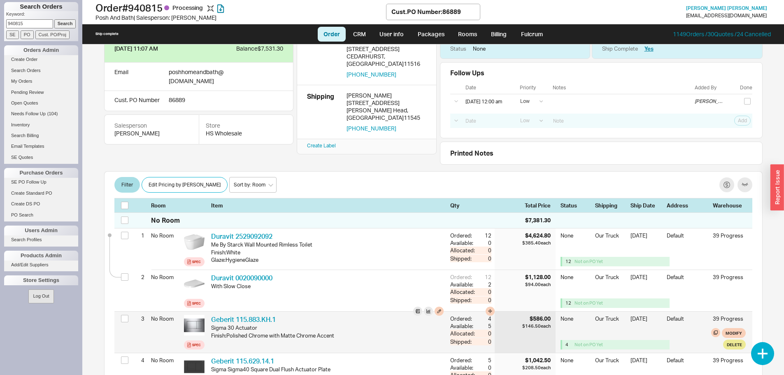
scroll to position [82, 0]
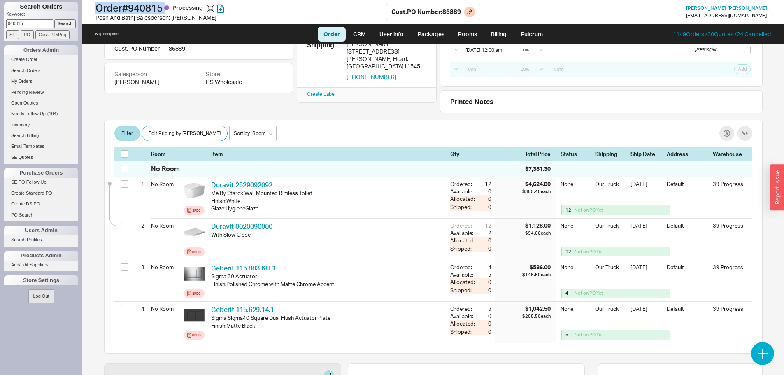
drag, startPoint x: 95, startPoint y: 8, endPoint x: 172, endPoint y: 10, distance: 76.6
click at [172, 10] on div "Order # 940815 Processing Posh And Bath | Salesperson: Esther Cust. PO Number :…" at bounding box center [433, 12] width 702 height 24
copy h1 "Order # 940815"
click at [49, 35] on input "Cust. PO/Proj" at bounding box center [52, 34] width 34 height 9
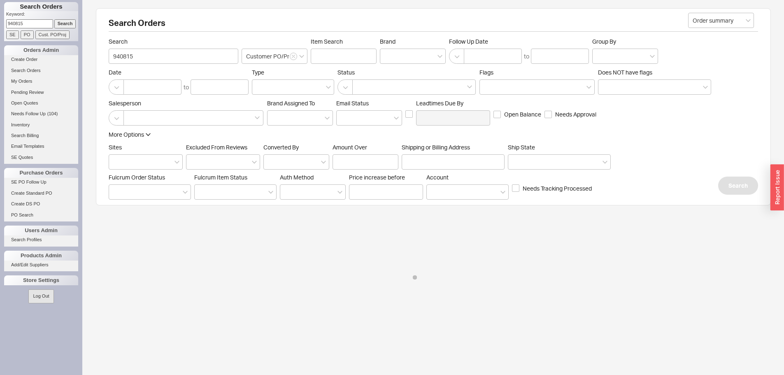
drag, startPoint x: 30, startPoint y: 26, endPoint x: 4, endPoint y: 26, distance: 26.3
click at [4, 26] on div "Keyword: 940815 Search SE PO Cust. PO/Proj" at bounding box center [41, 26] width 74 height 30
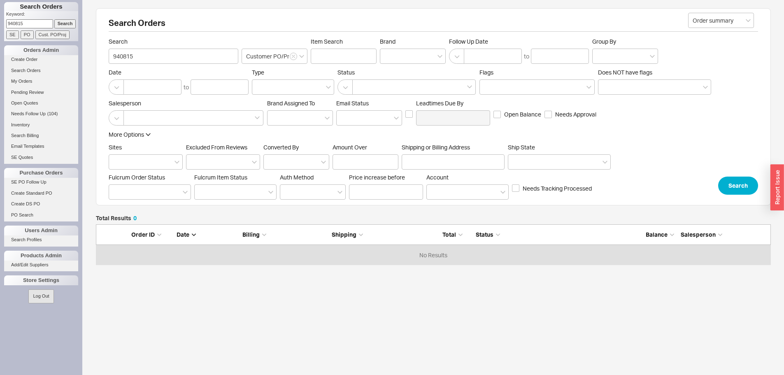
scroll to position [35, 669]
paste input "86884"
type input "86884"
click at [62, 35] on input "Cust. PO/Proj" at bounding box center [52, 34] width 34 height 9
type input "86884"
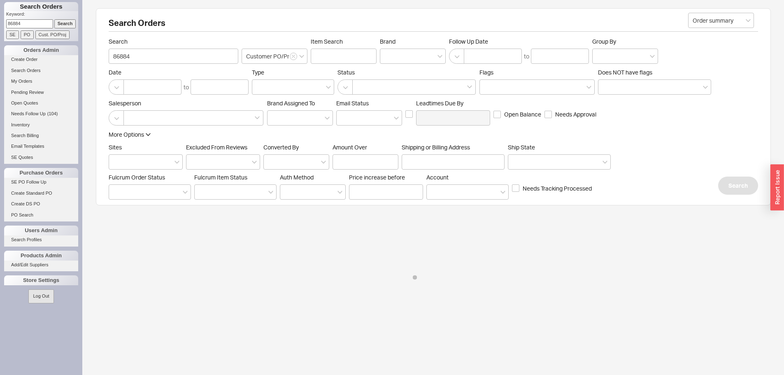
select select "LOW"
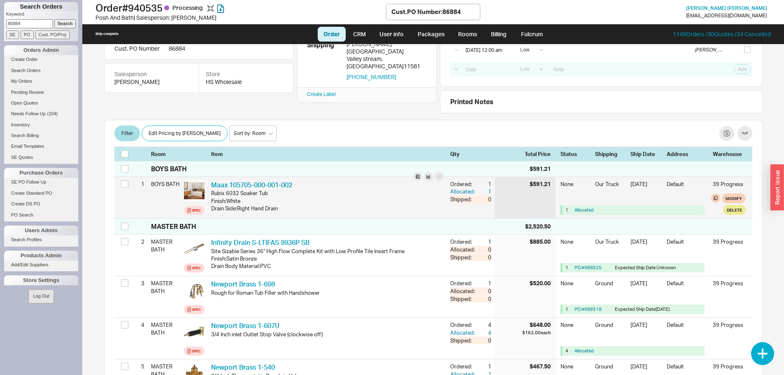
scroll to position [123, 0]
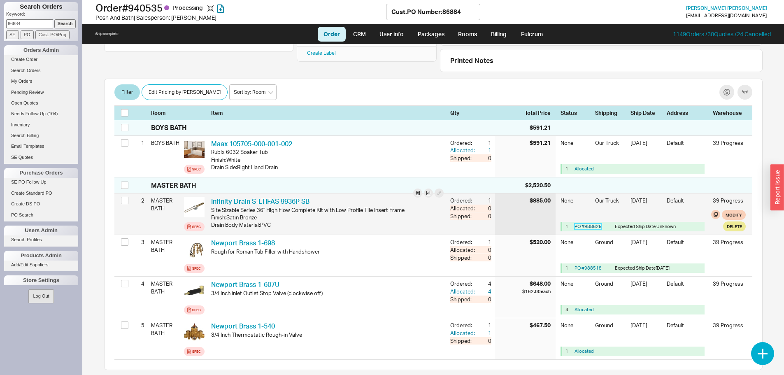
click at [584, 224] on link "PO # 988625" at bounding box center [588, 226] width 27 height 6
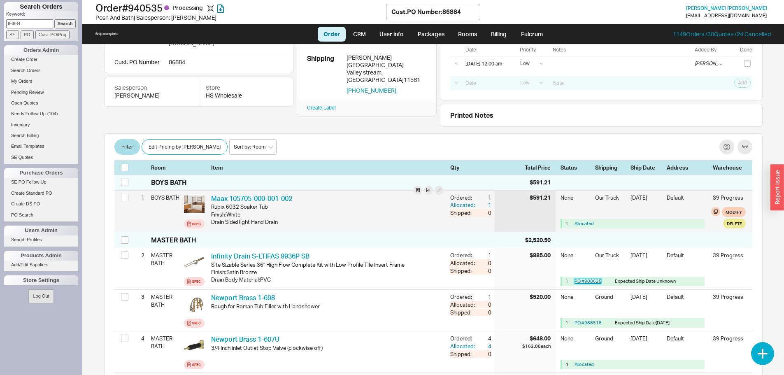
scroll to position [0, 0]
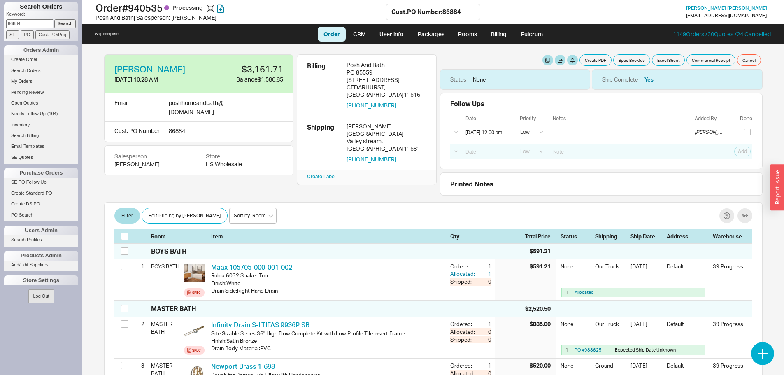
click at [231, 180] on div "Ely Pasternak 9/17/25 10:28 AM $3,161.71 Balance $1,580.85 Email poshhomeandbat…" at bounding box center [433, 124] width 659 height 141
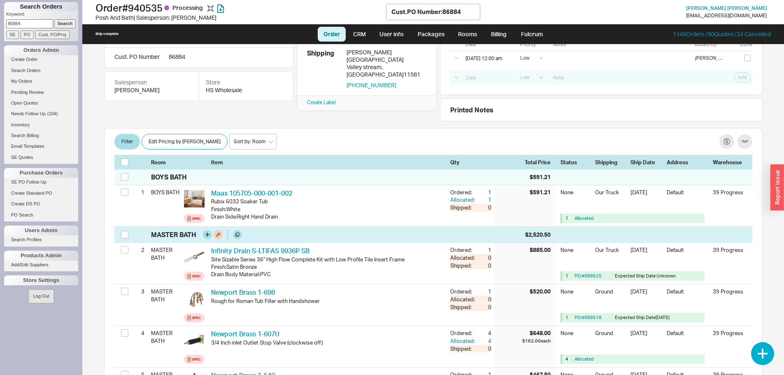
scroll to position [82, 0]
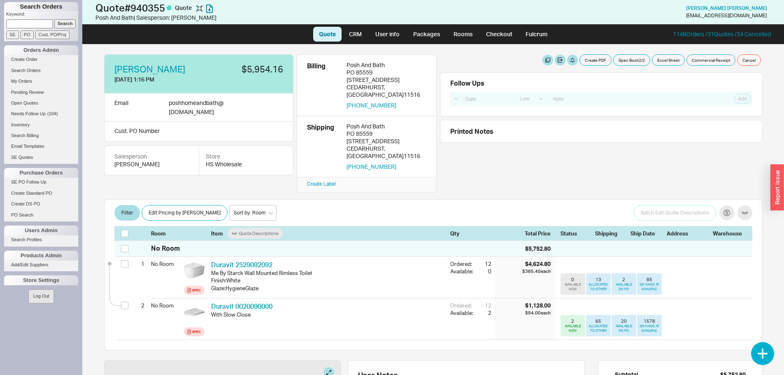
select select "LOW"
click at [158, 205] on button "Edit Pricing by [PERSON_NAME]" at bounding box center [185, 213] width 86 height 16
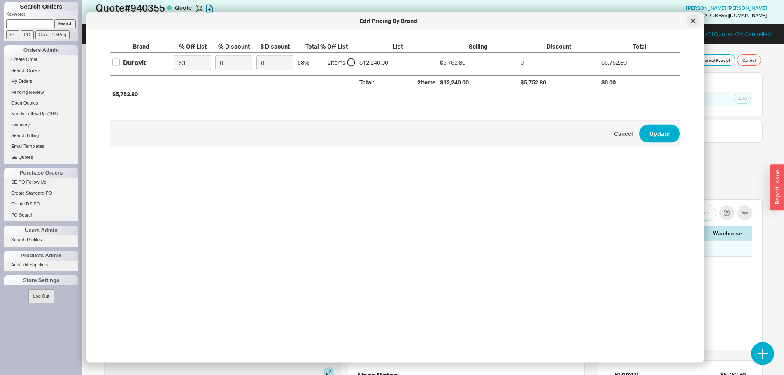
click at [694, 22] on icon at bounding box center [693, 21] width 4 height 4
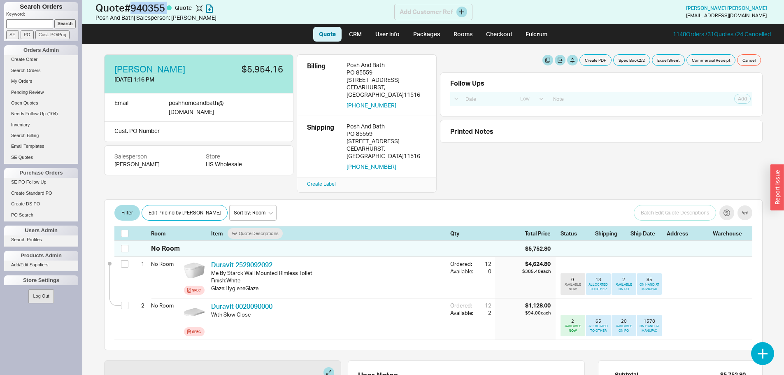
drag, startPoint x: 135, startPoint y: 6, endPoint x: 170, endPoint y: 9, distance: 35.6
click at [170, 9] on h1 "Quote # 940355 Quote" at bounding box center [244, 8] width 299 height 12
click at [333, 19] on div "Posh And Bath | Salesperson: [PERSON_NAME]" at bounding box center [244, 18] width 299 height 8
drag, startPoint x: 135, startPoint y: 6, endPoint x: 172, endPoint y: 11, distance: 37.4
click at [172, 11] on h1 "Quote # 940355 Quote" at bounding box center [244, 8] width 299 height 12
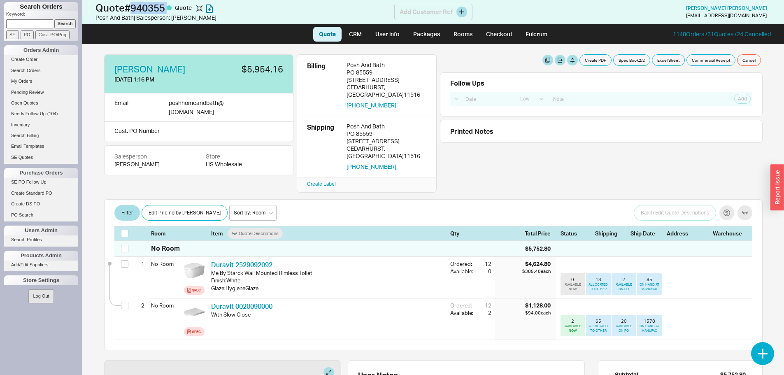
copy h1 "940355"
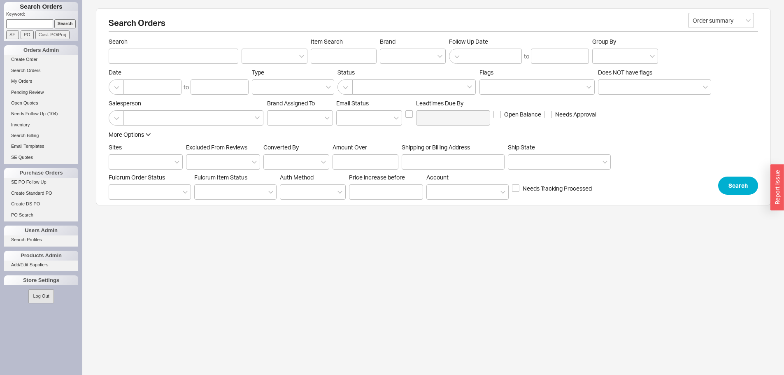
paste input "939509"
type input "939509"
click at [60, 21] on input "Search" at bounding box center [65, 23] width 22 height 9
type input "939509"
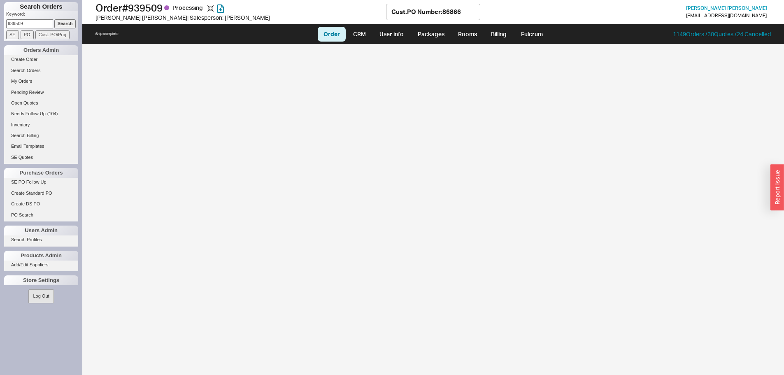
select select "LOW"
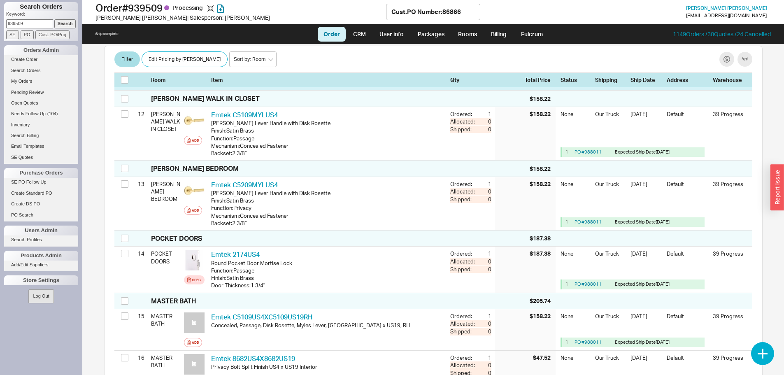
scroll to position [988, 0]
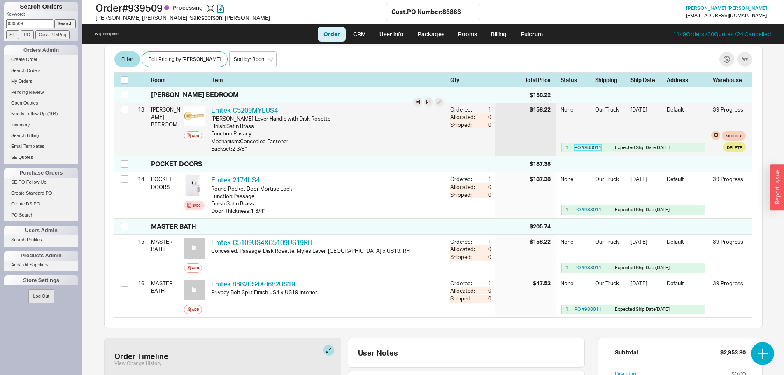
click at [586, 147] on link "PO # 988011" at bounding box center [588, 147] width 27 height 6
